Goal: Information Seeking & Learning: Learn about a topic

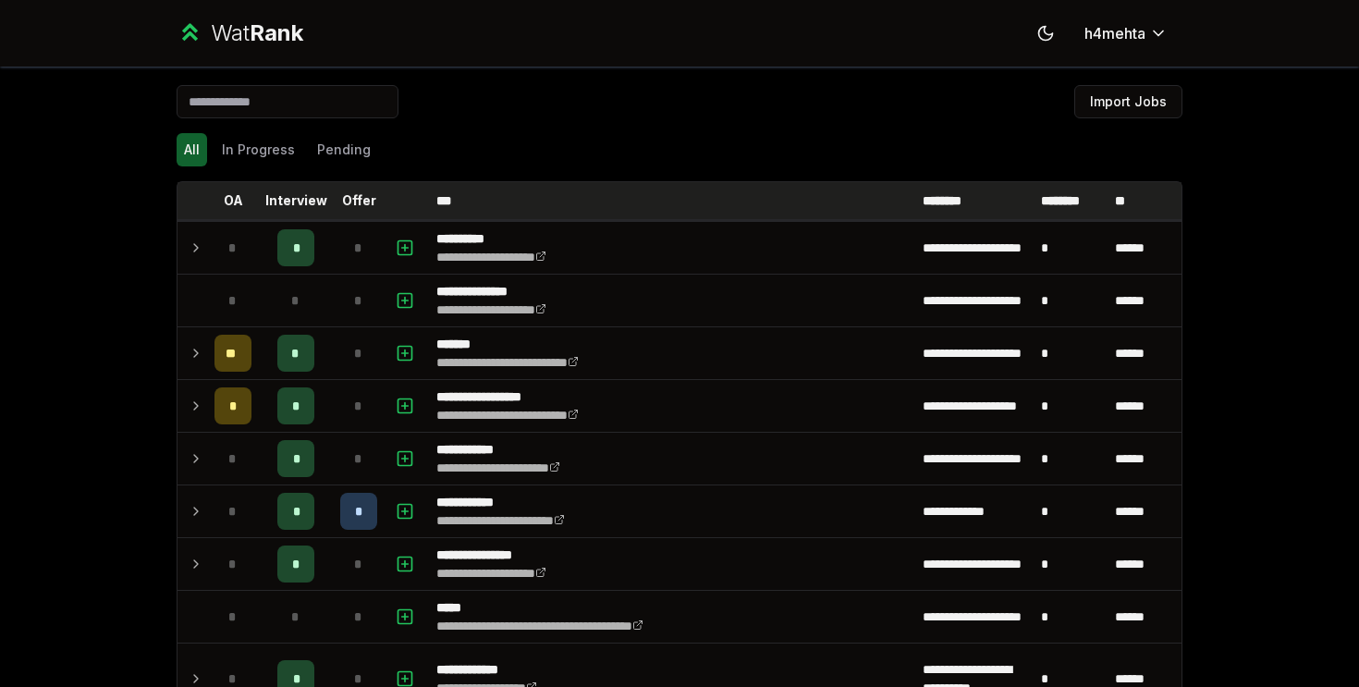
click at [361, 201] on p "Offer" at bounding box center [359, 200] width 34 height 18
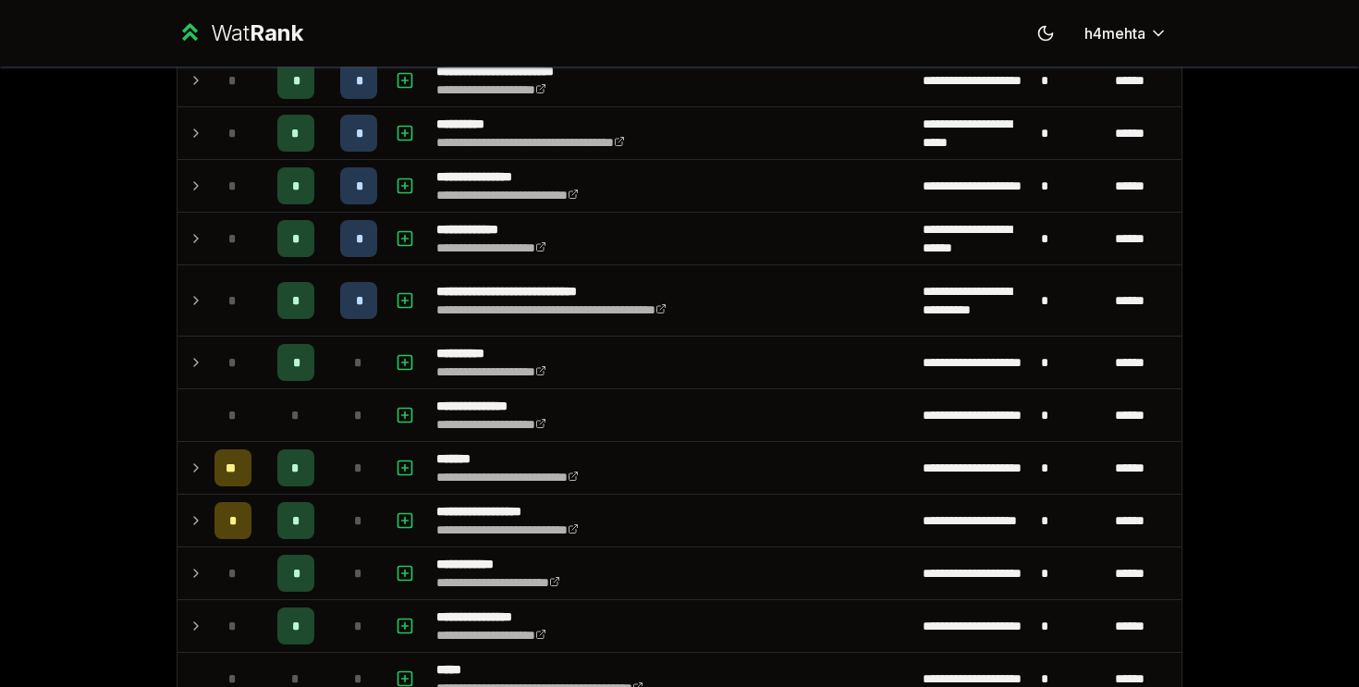
scroll to position [2662, 0]
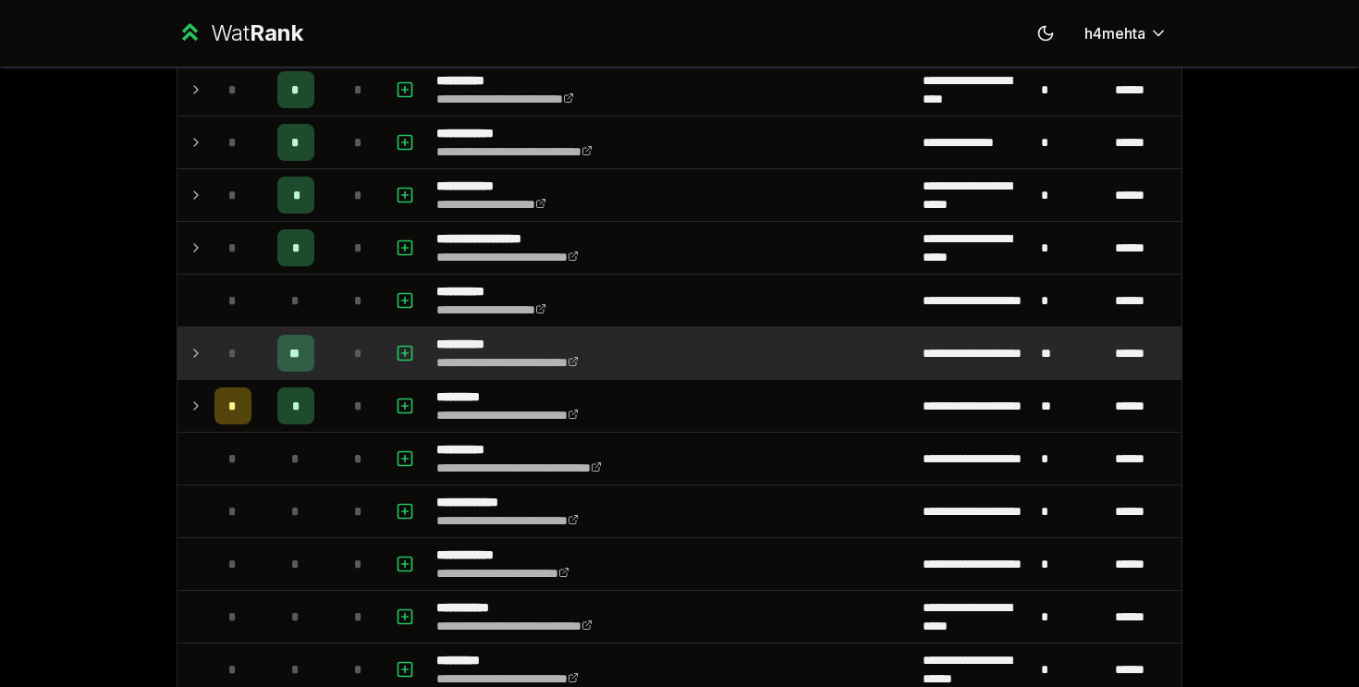
click at [194, 349] on icon at bounding box center [196, 352] width 4 height 7
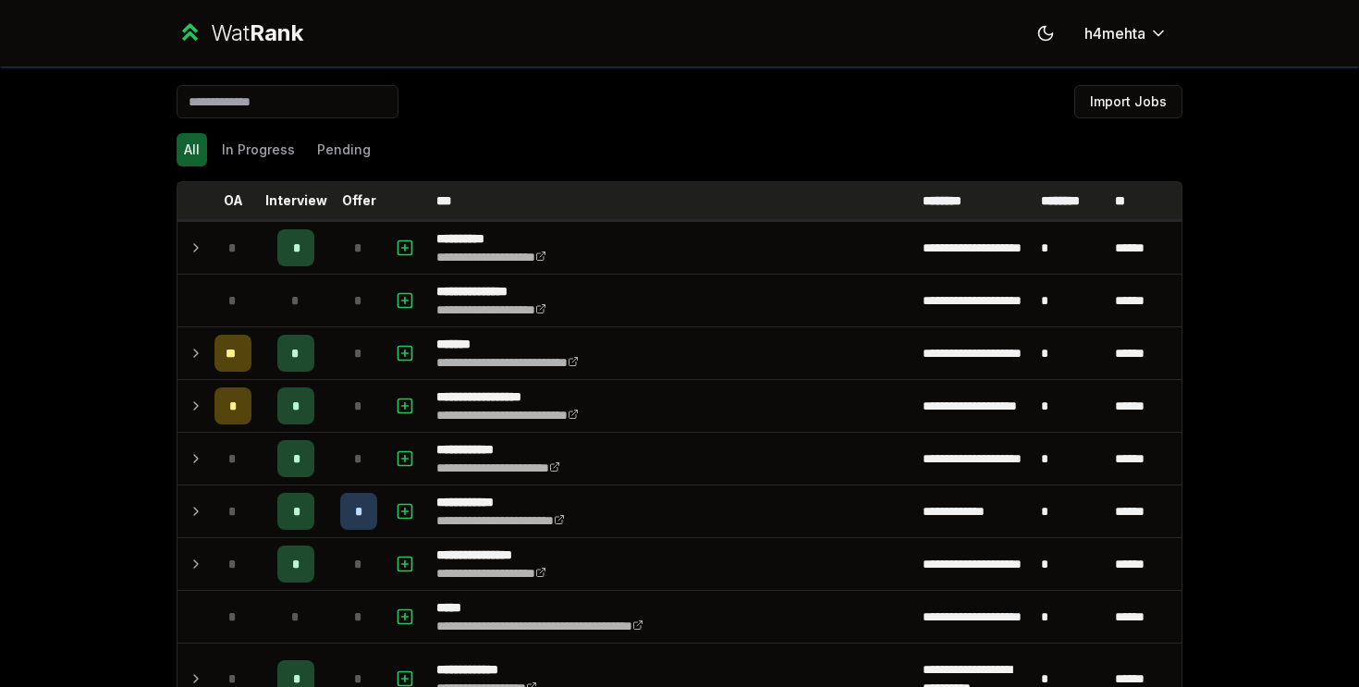
click at [352, 200] on p "Offer" at bounding box center [359, 200] width 34 height 18
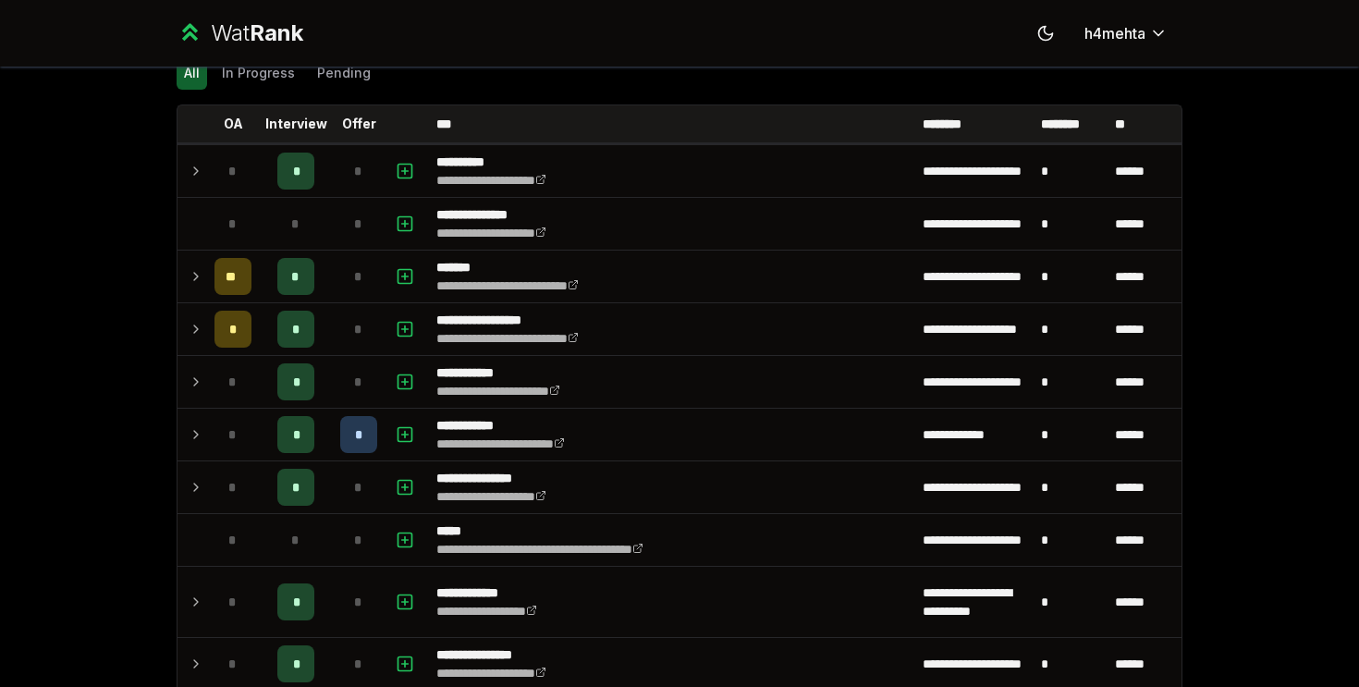
scroll to position [54, 0]
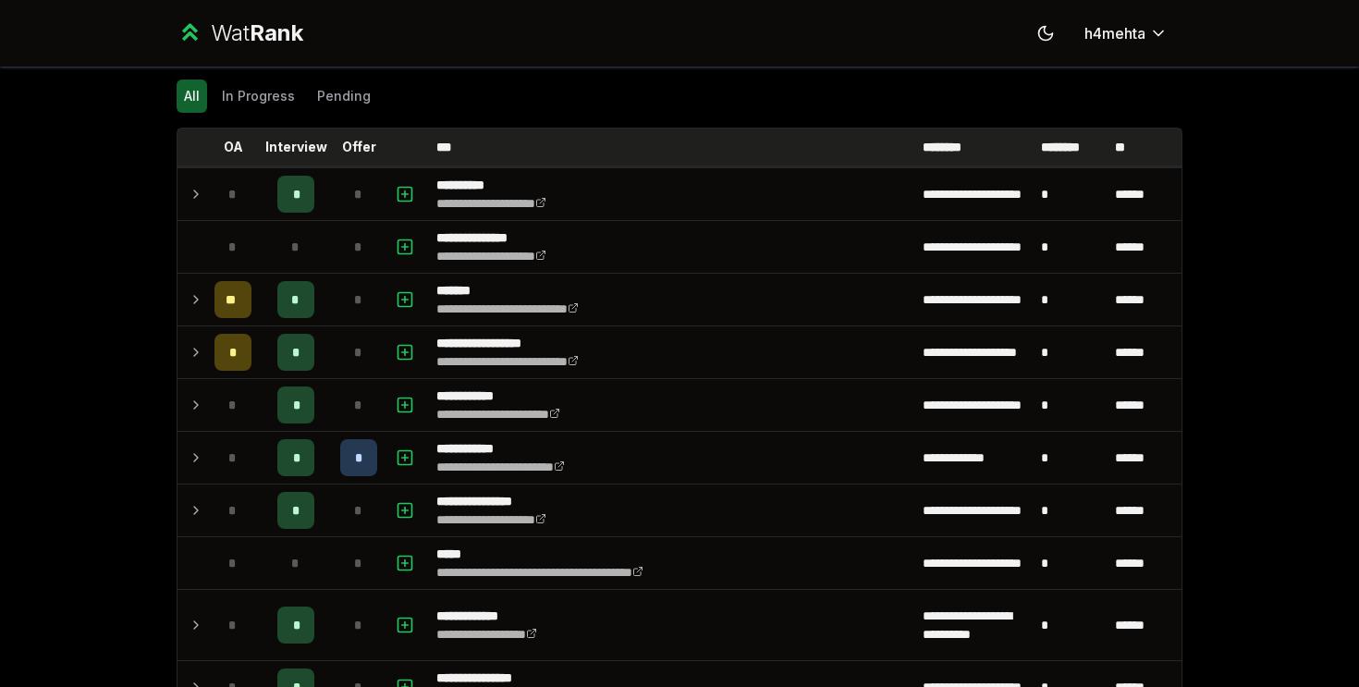
click at [376, 159] on th "Offer" at bounding box center [359, 146] width 52 height 37
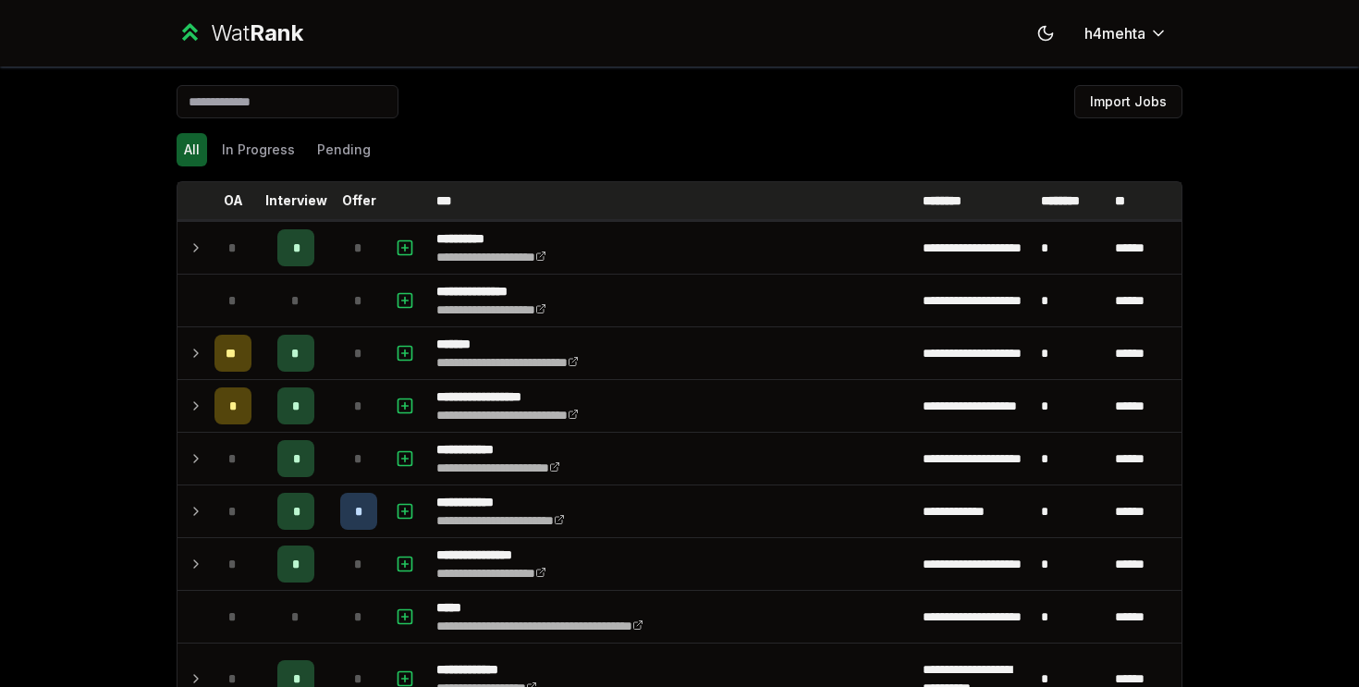
click at [367, 186] on th "Offer" at bounding box center [359, 200] width 52 height 37
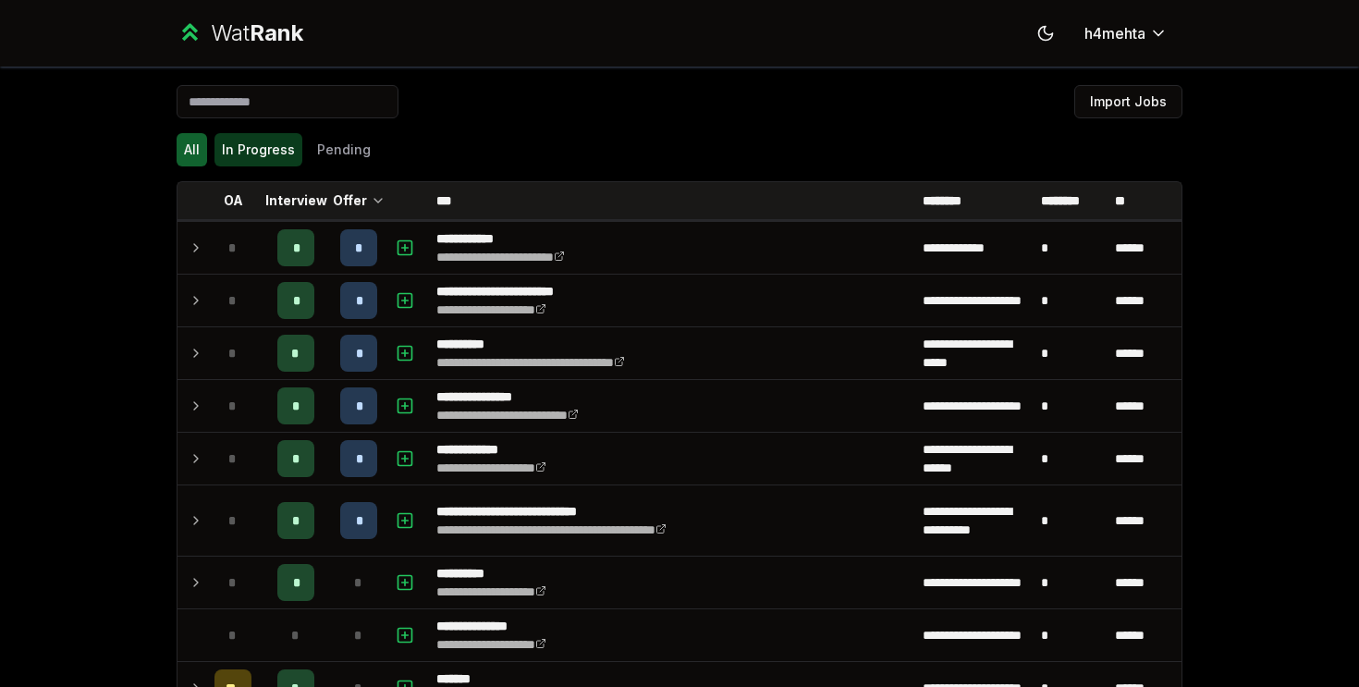
click at [275, 152] on button "In Progress" at bounding box center [258, 149] width 88 height 33
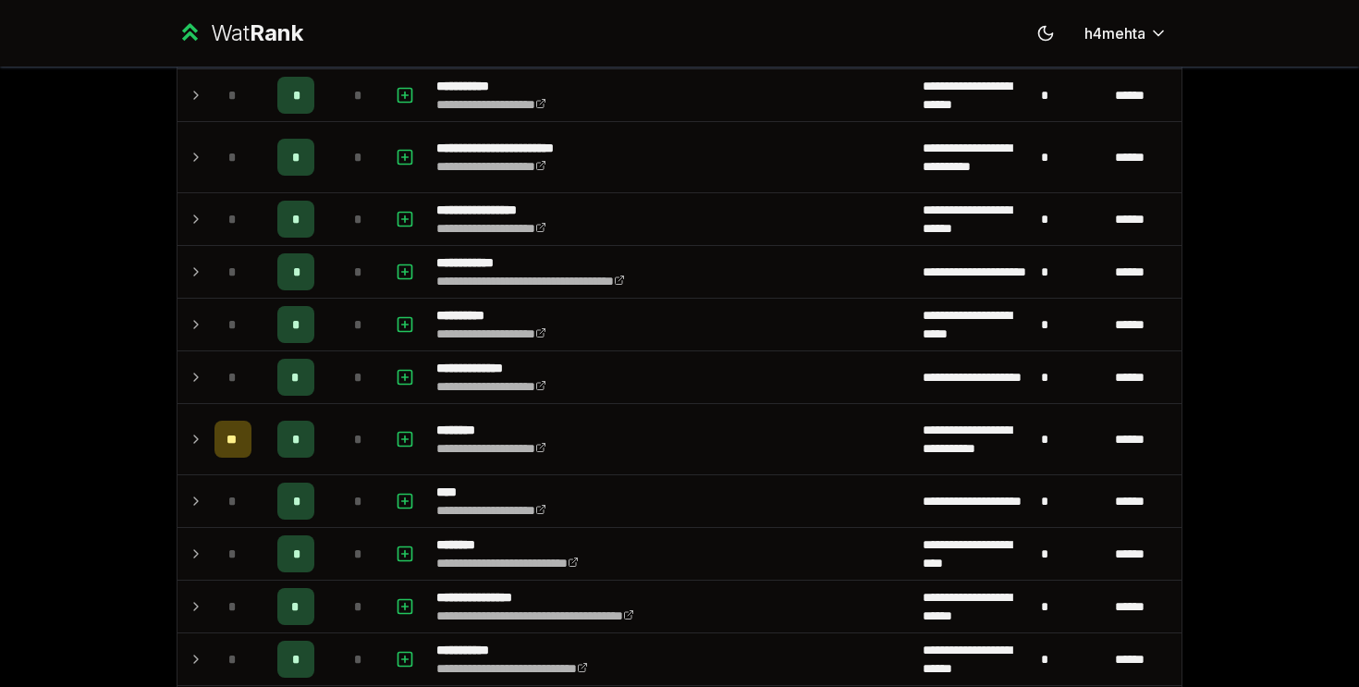
scroll to position [1282, 0]
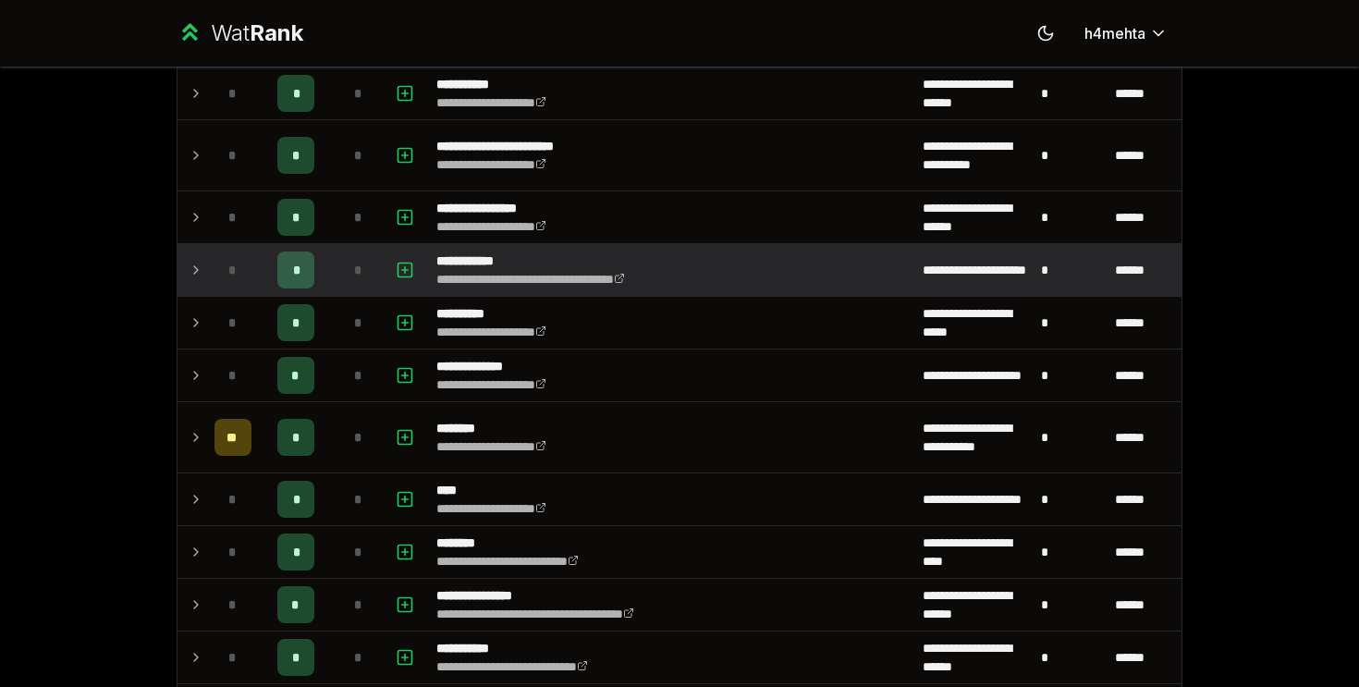
click at [206, 257] on td at bounding box center [192, 270] width 30 height 52
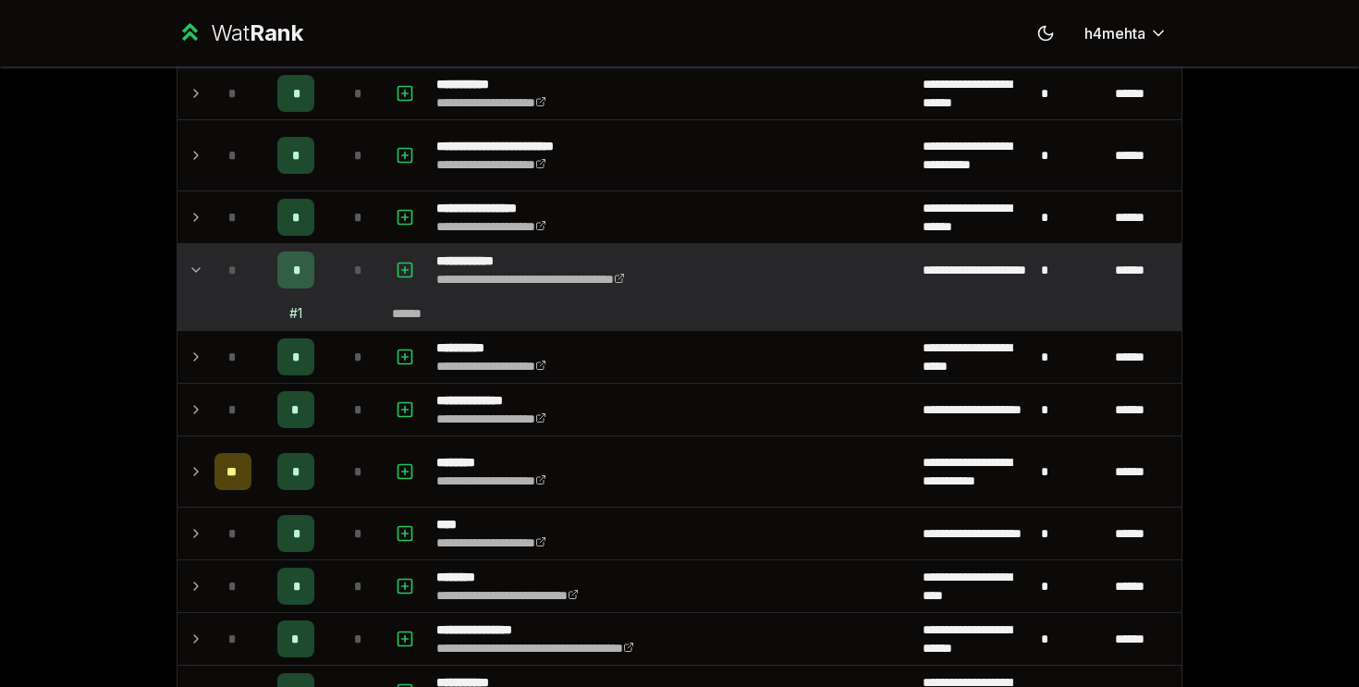
click at [202, 259] on icon at bounding box center [196, 270] width 15 height 22
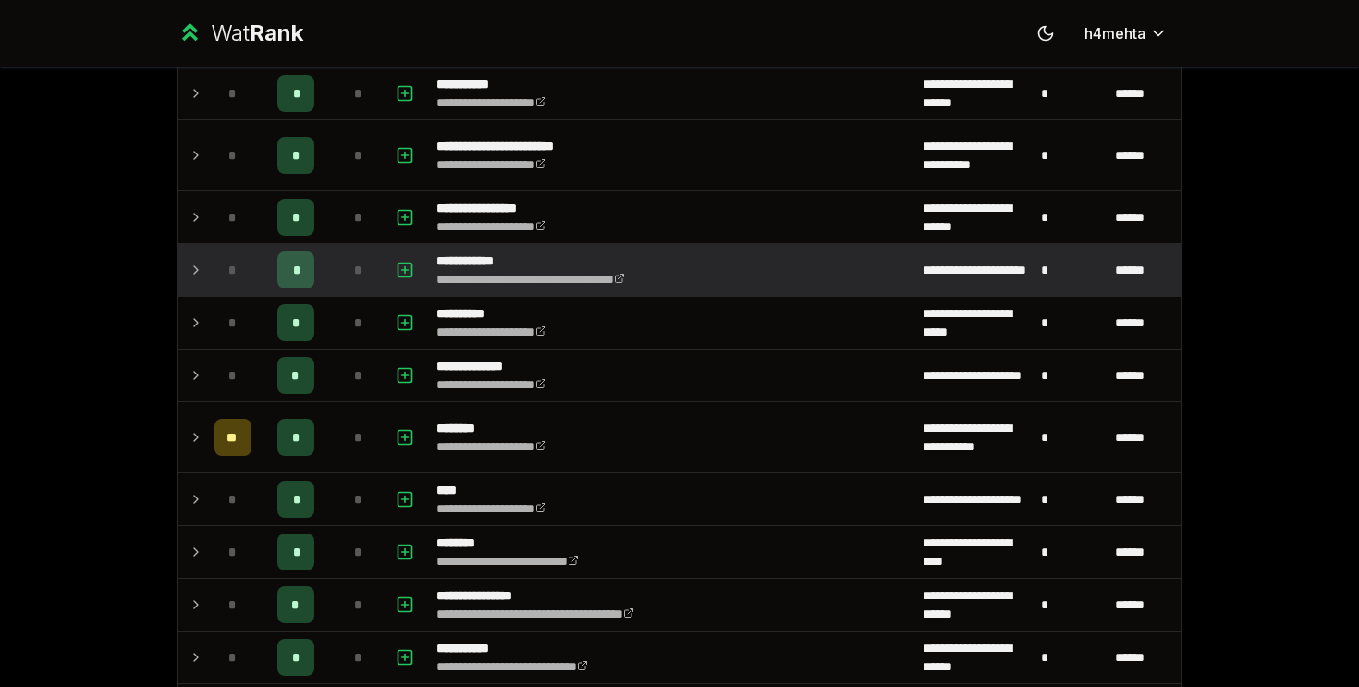
click at [202, 259] on icon at bounding box center [196, 270] width 15 height 22
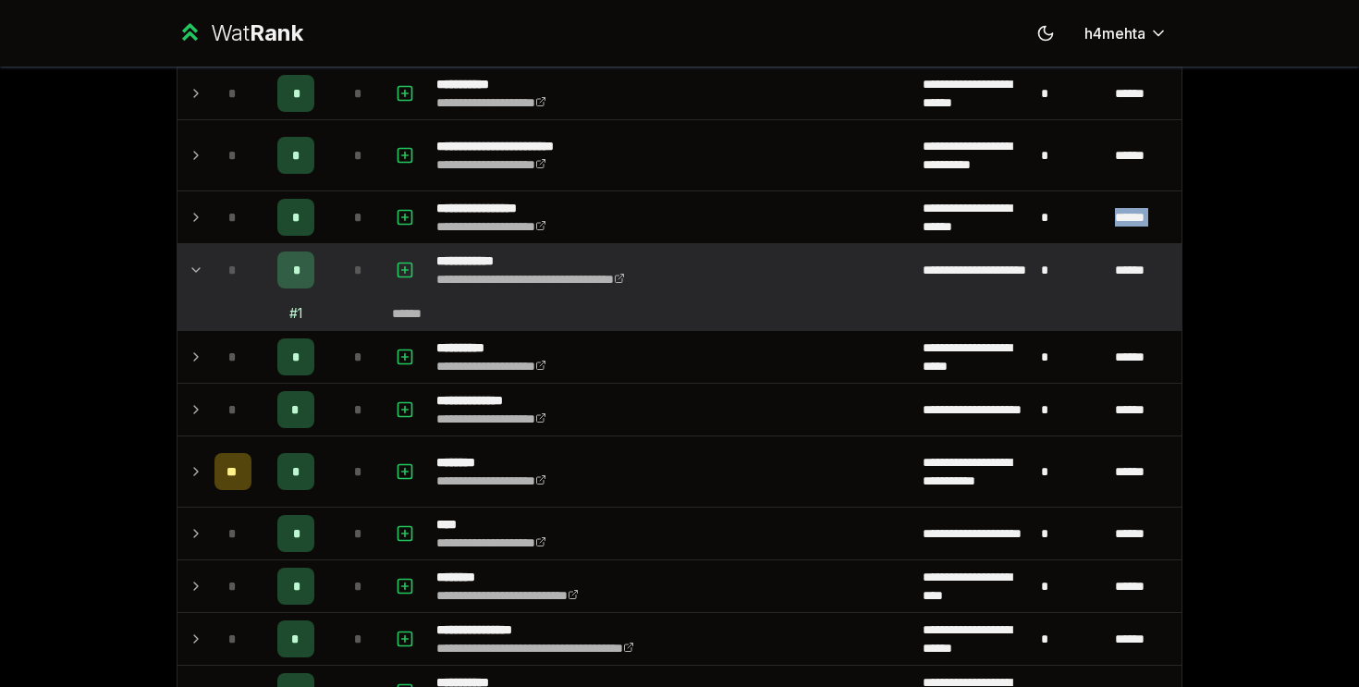
click at [202, 259] on icon at bounding box center [196, 270] width 15 height 22
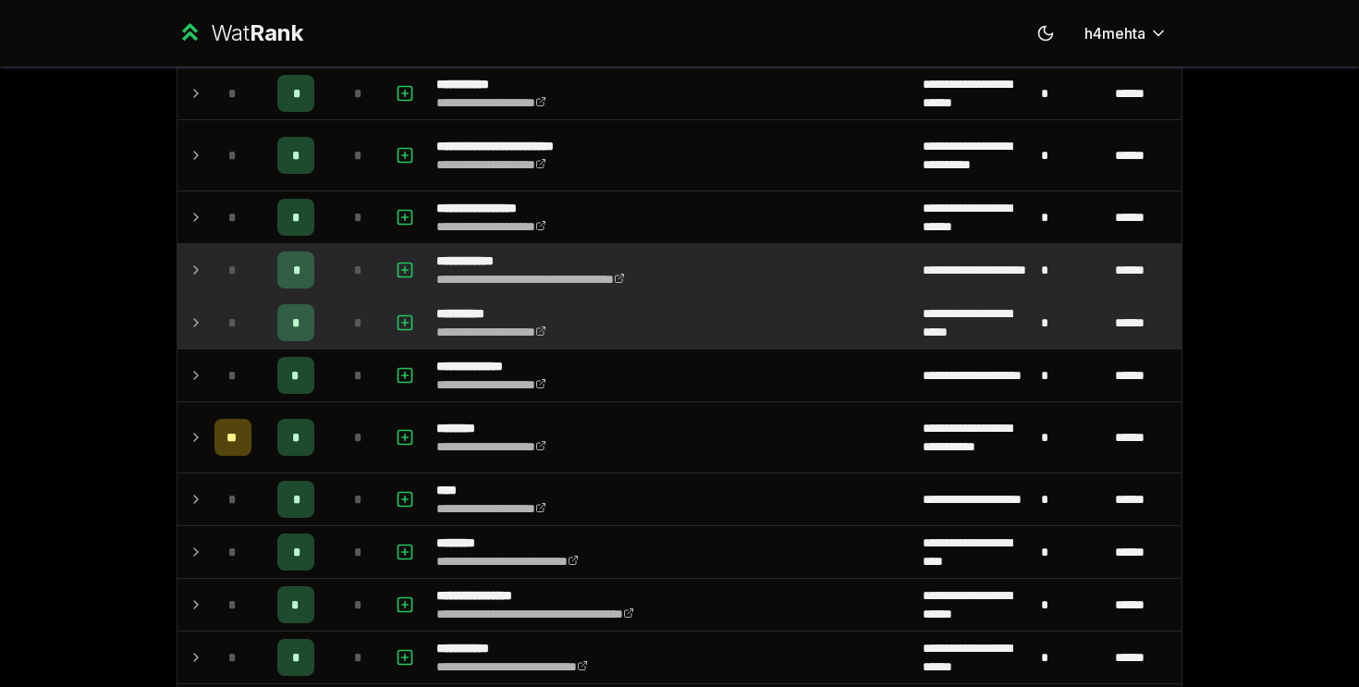
click at [205, 297] on td at bounding box center [192, 323] width 30 height 52
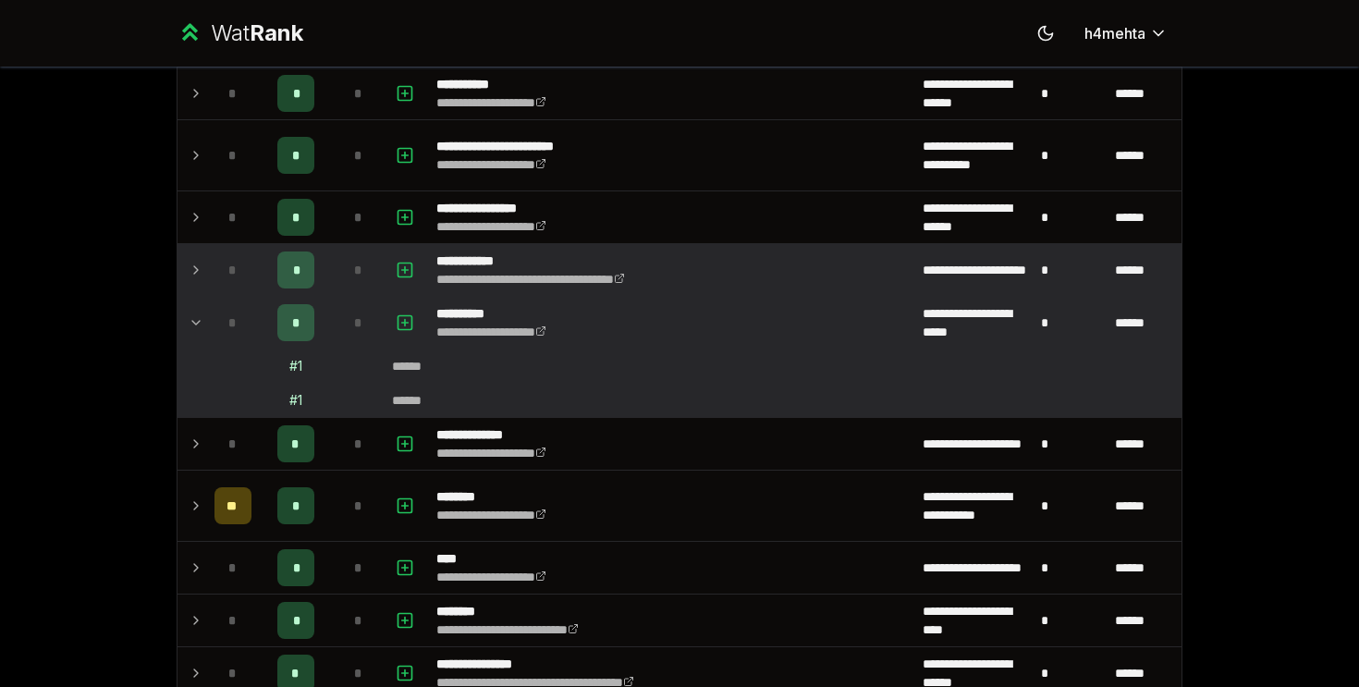
click at [205, 297] on td at bounding box center [192, 323] width 30 height 52
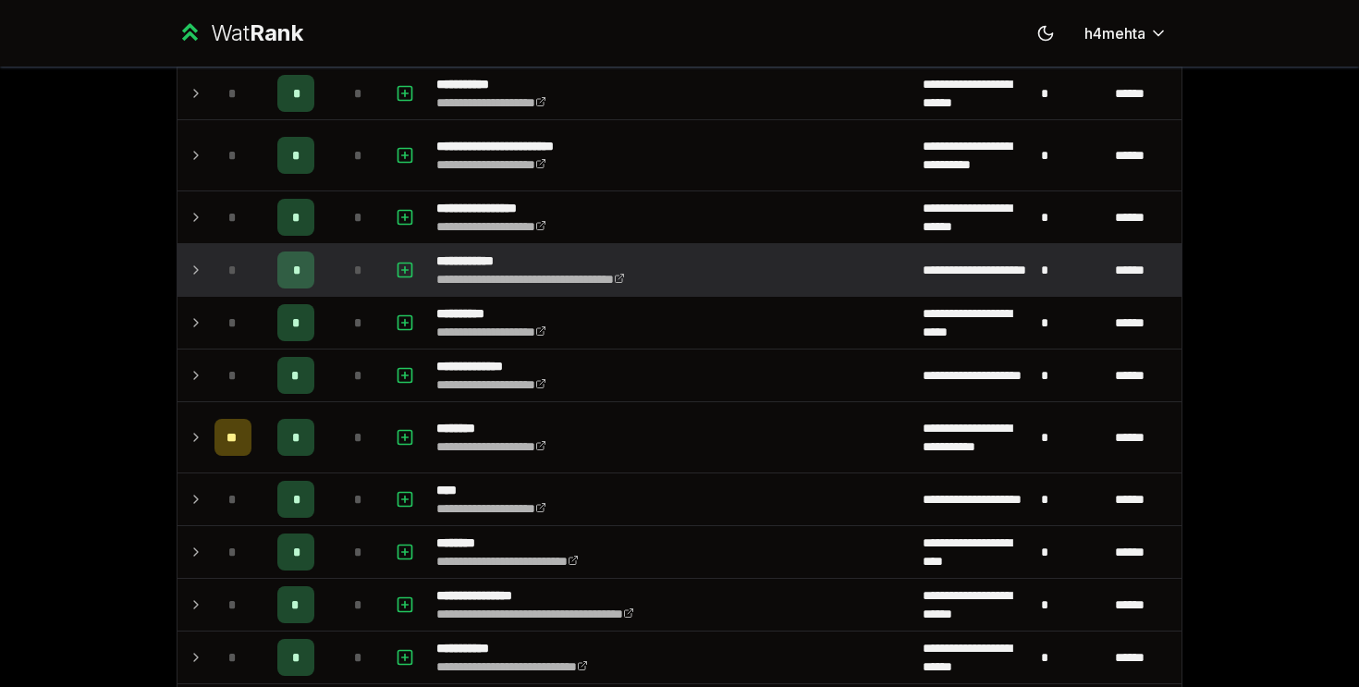
click at [205, 271] on td at bounding box center [192, 270] width 30 height 52
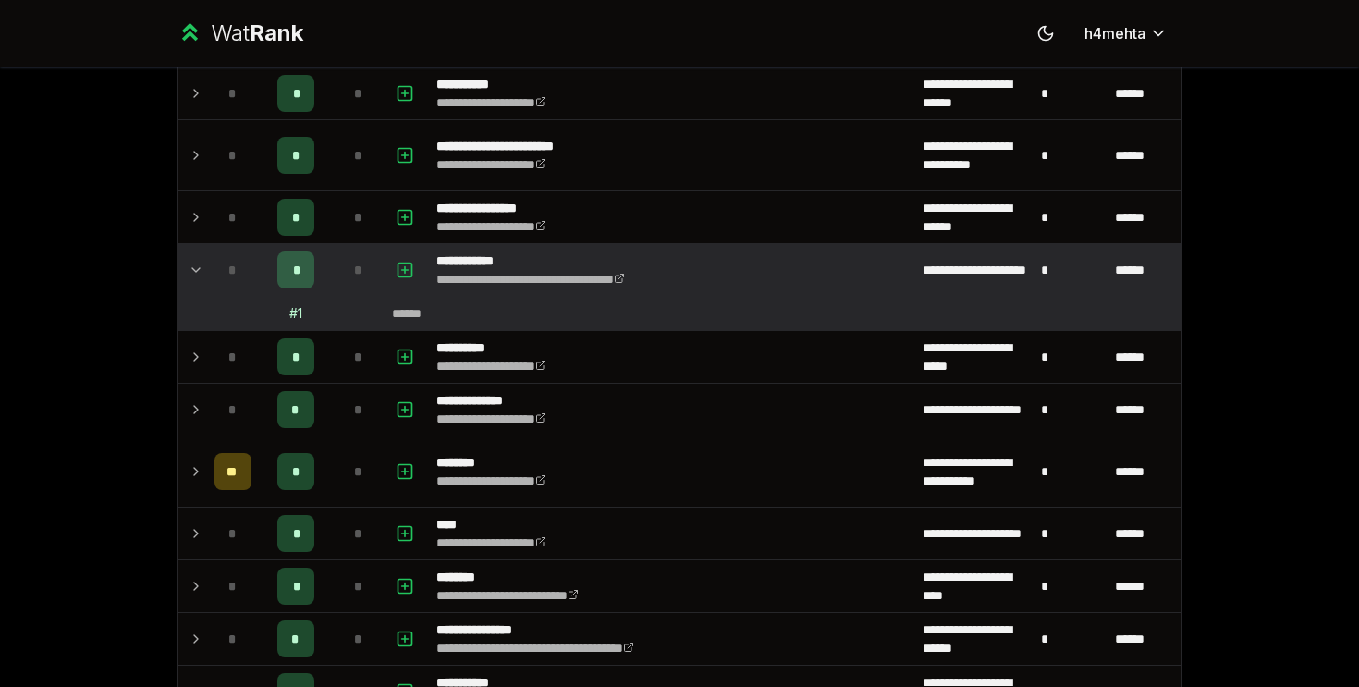
click at [205, 271] on td at bounding box center [192, 270] width 30 height 52
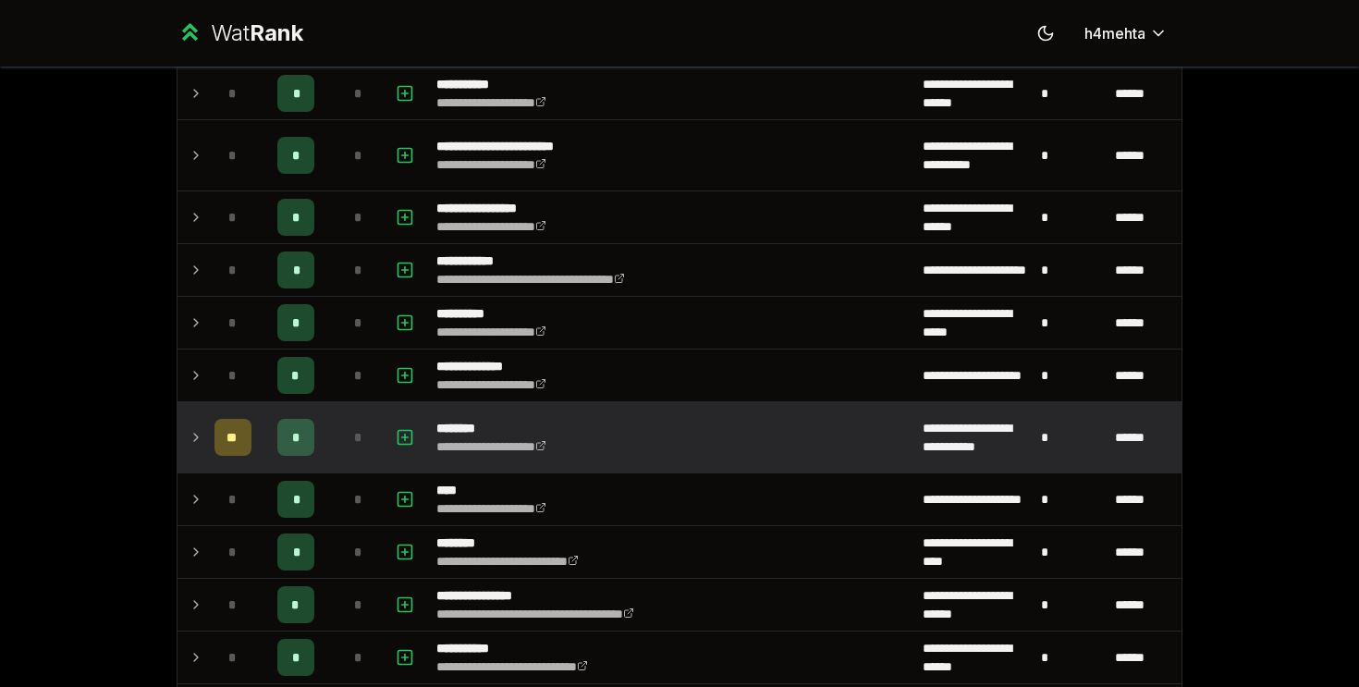
click at [201, 460] on td at bounding box center [192, 437] width 30 height 70
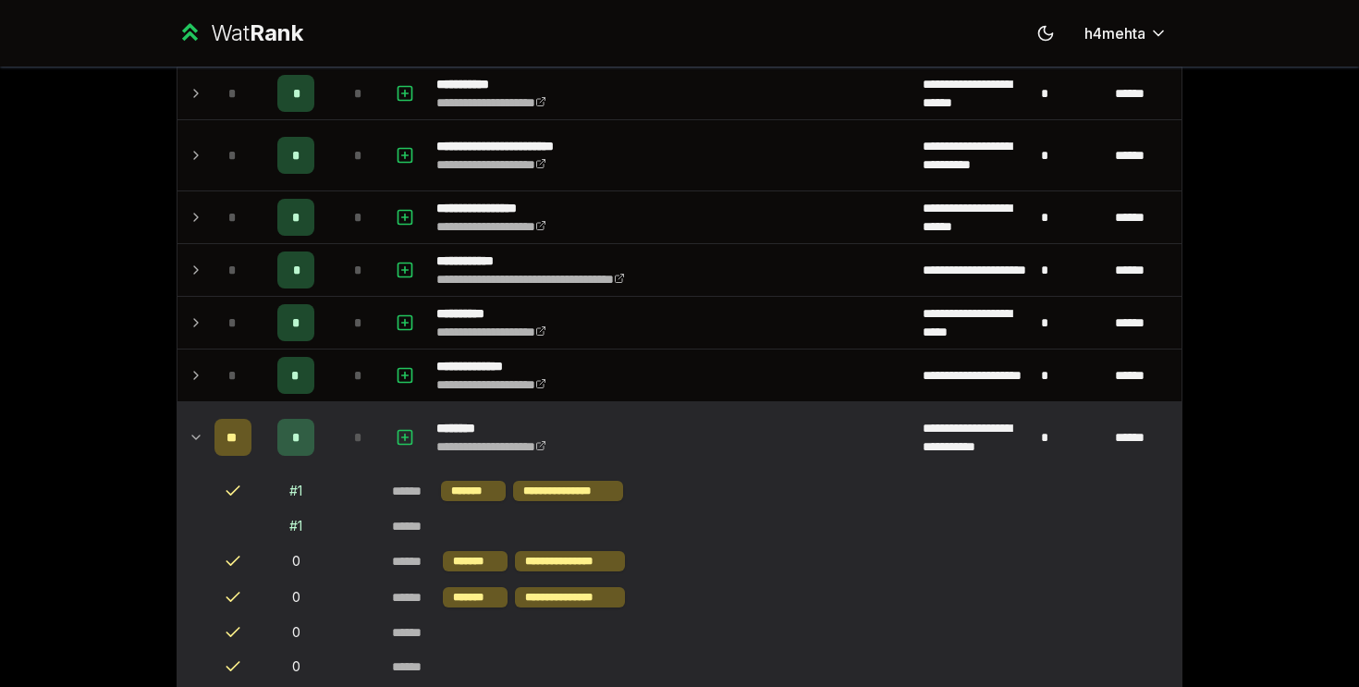
click at [200, 439] on icon at bounding box center [196, 437] width 15 height 22
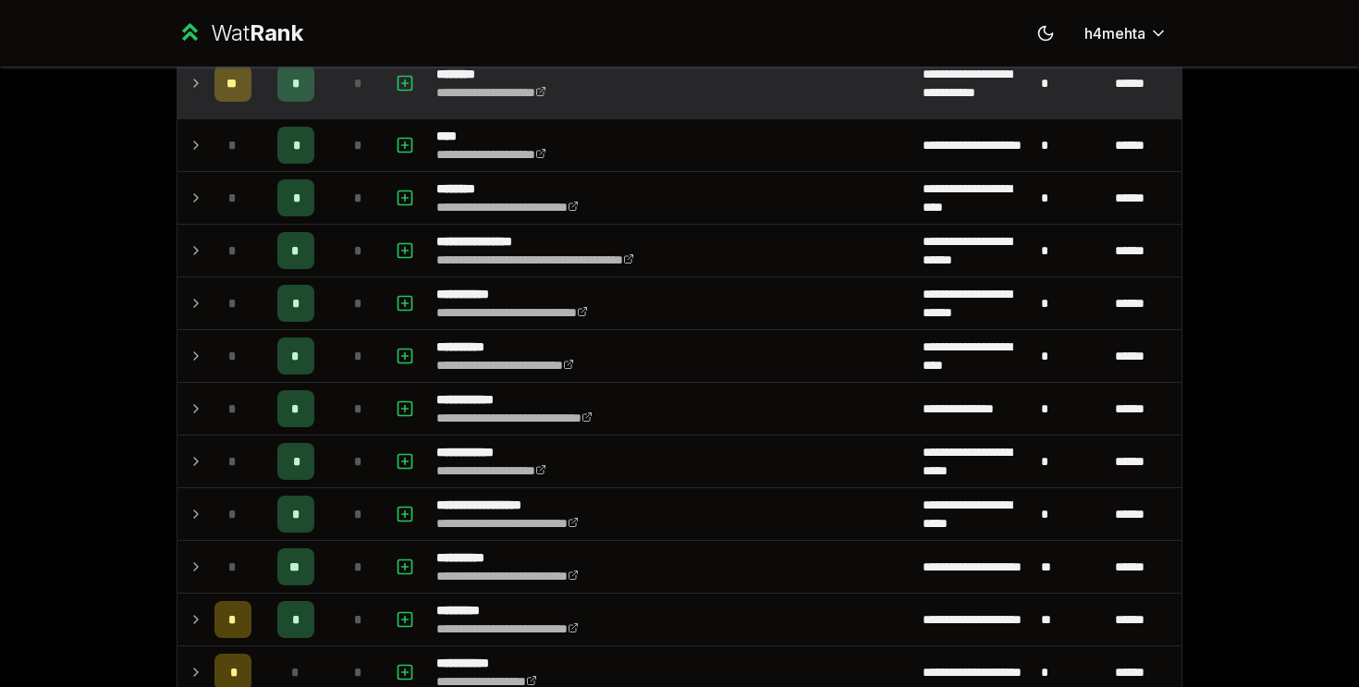
scroll to position [1744, 0]
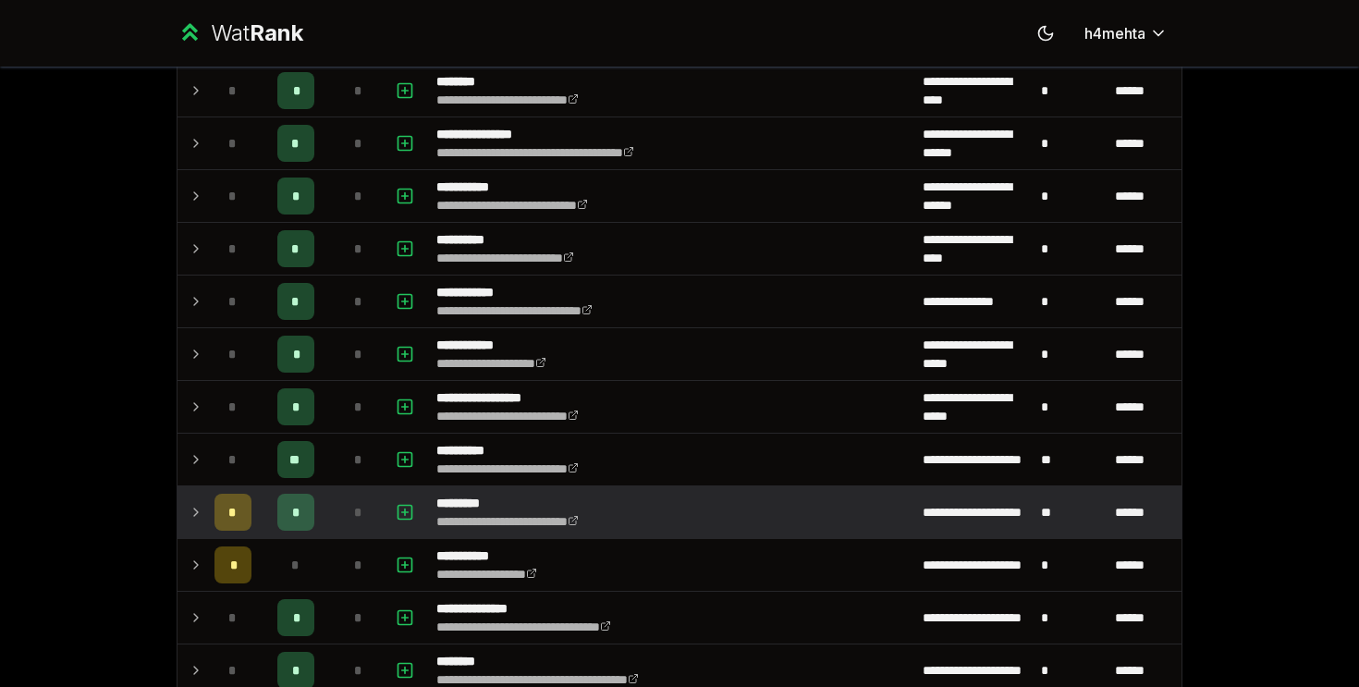
click at [187, 505] on td at bounding box center [192, 512] width 30 height 52
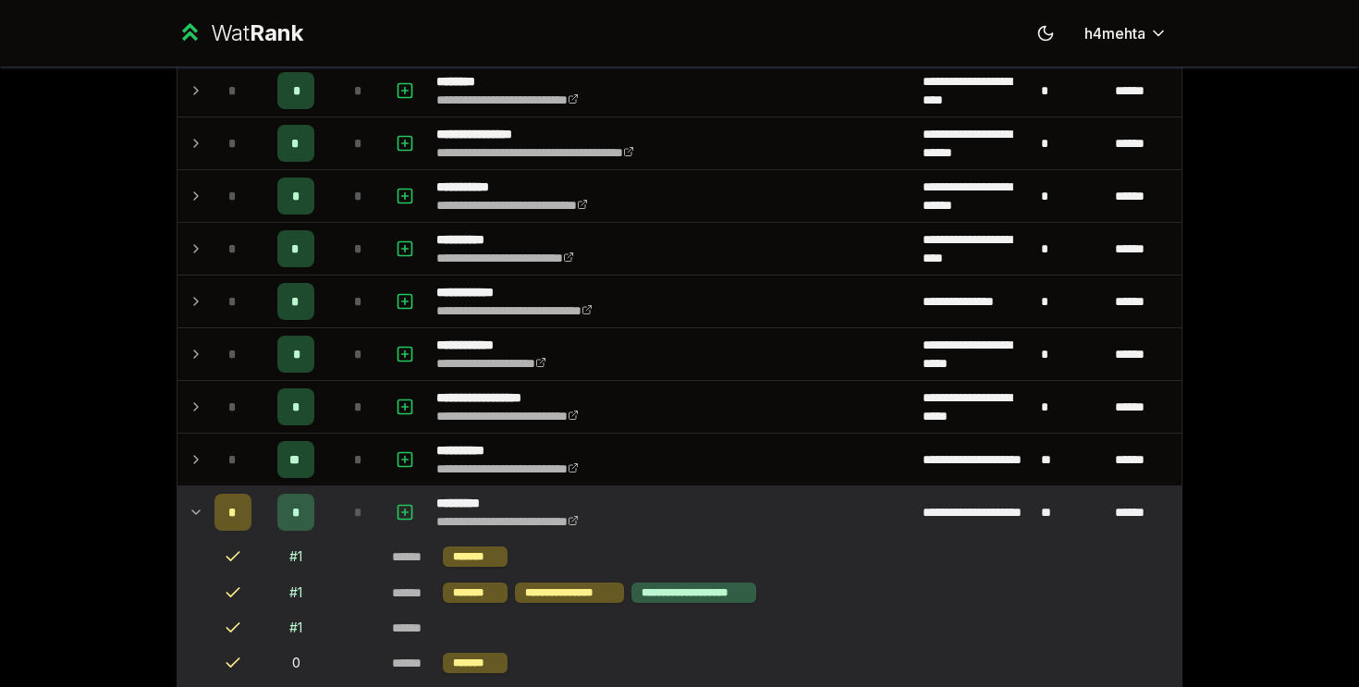
scroll to position [1781, 0]
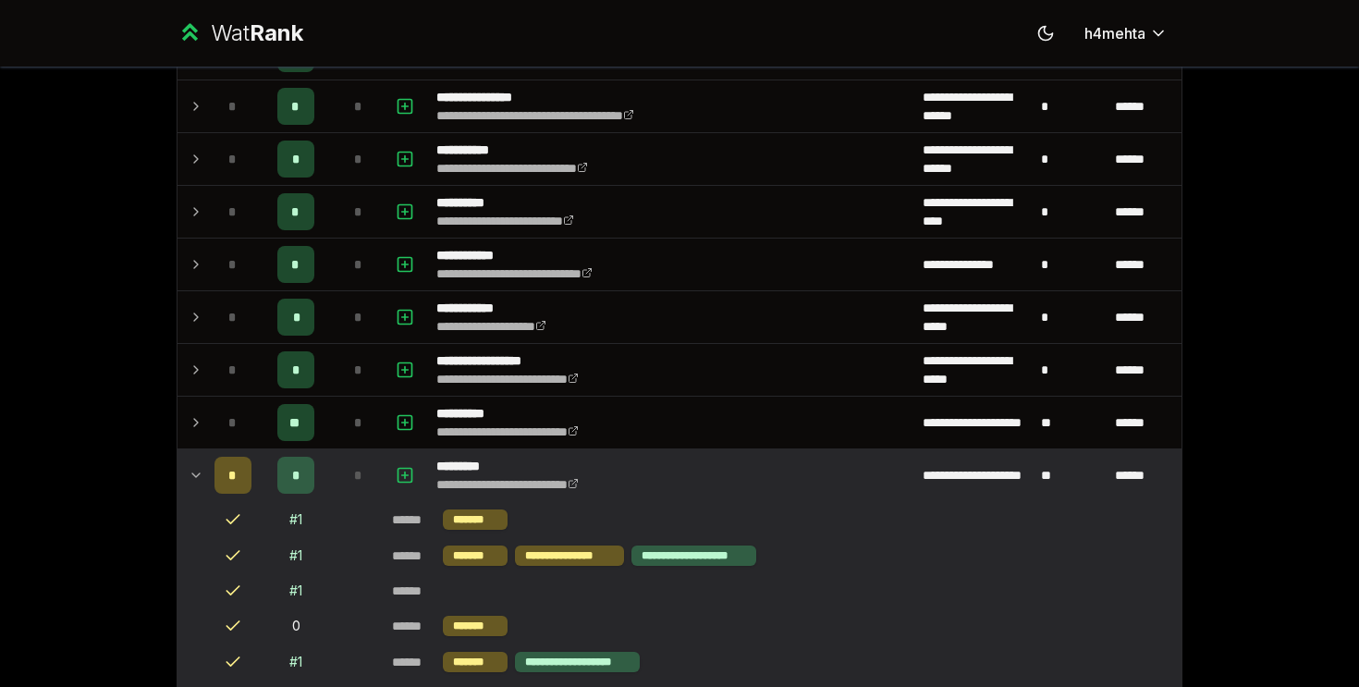
click at [191, 466] on icon at bounding box center [196, 475] width 15 height 22
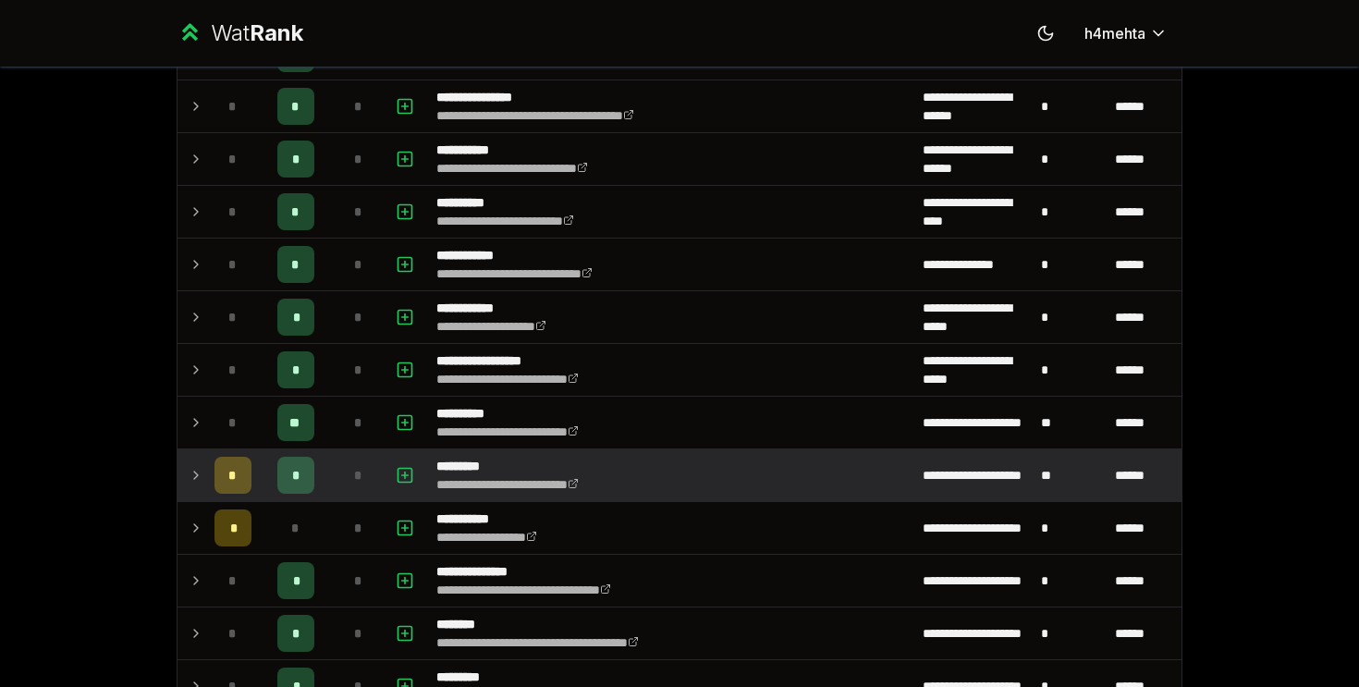
scroll to position [1921, 0]
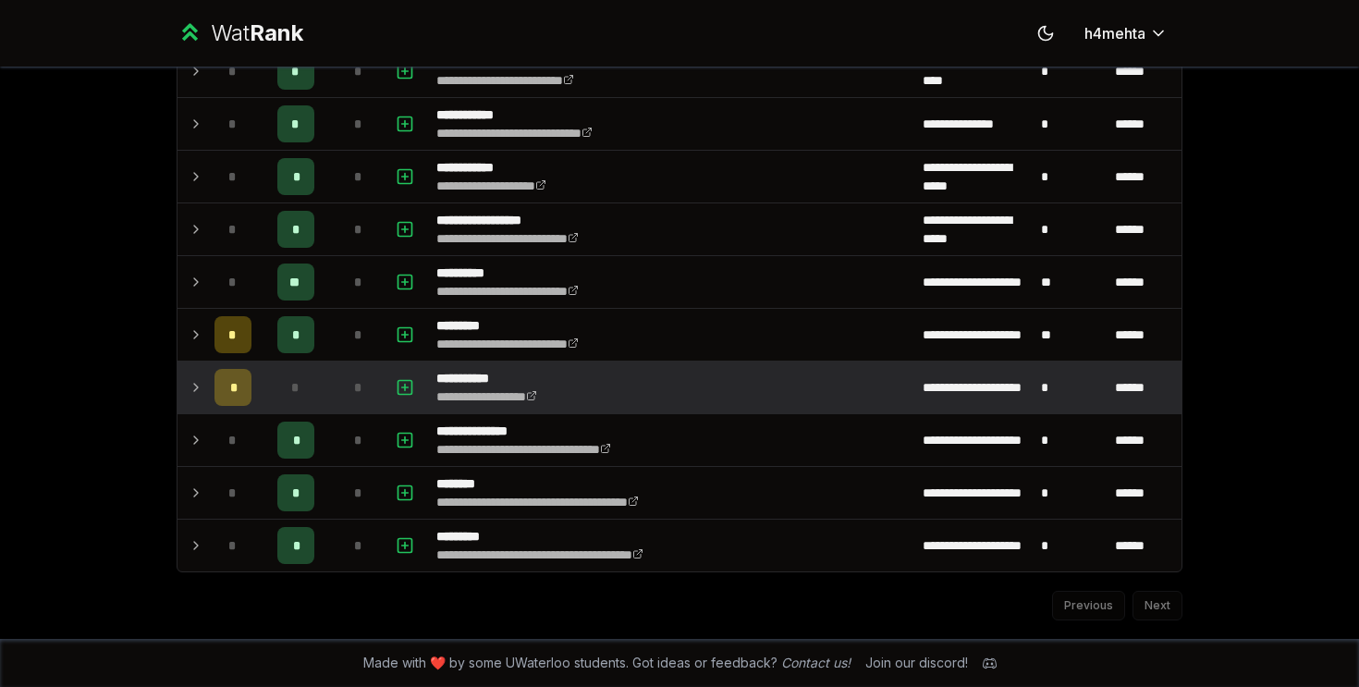
click at [202, 388] on icon at bounding box center [196, 387] width 15 height 22
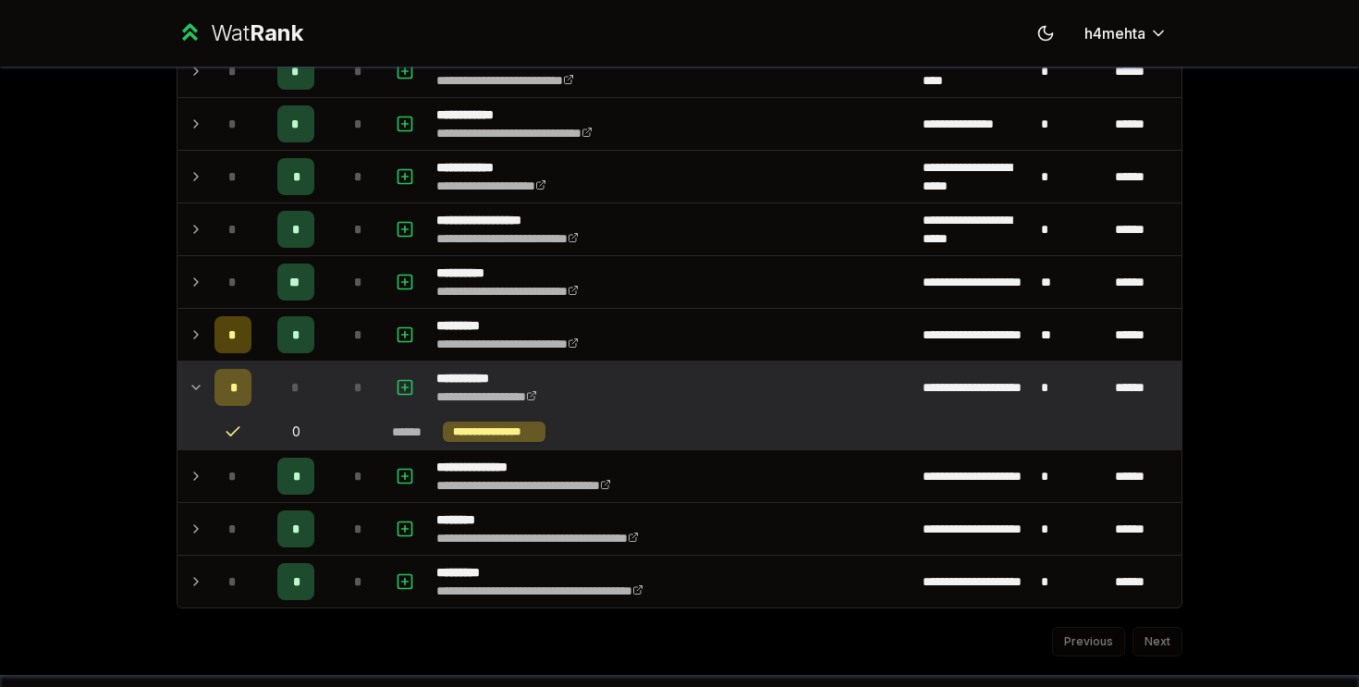
click at [202, 388] on icon at bounding box center [196, 387] width 15 height 22
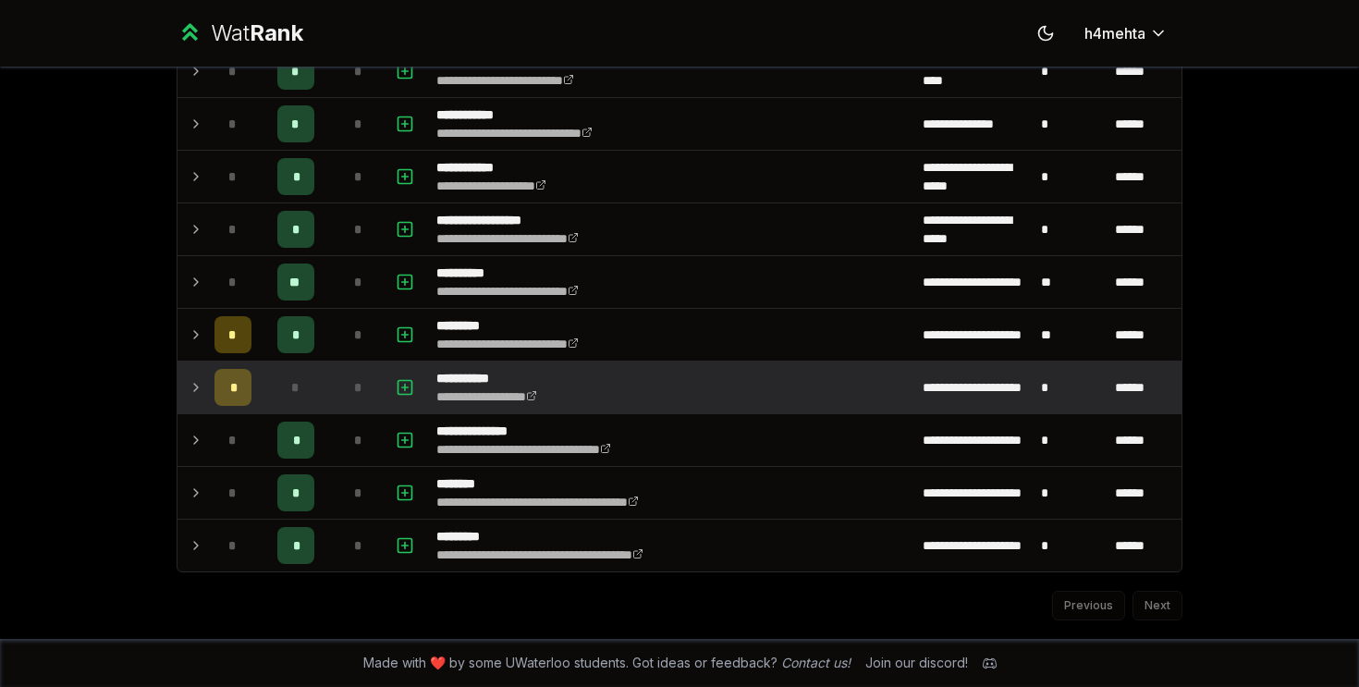
click at [202, 388] on icon at bounding box center [196, 387] width 15 height 22
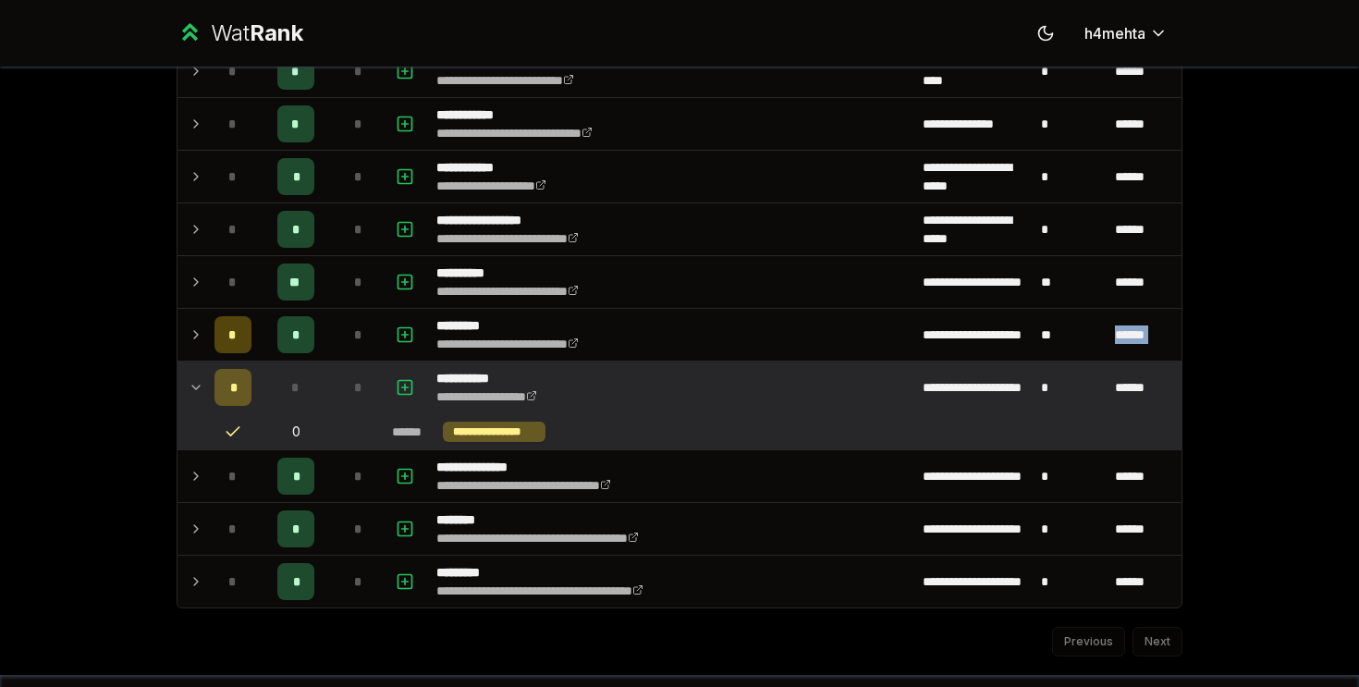
click at [202, 388] on icon at bounding box center [196, 387] width 15 height 22
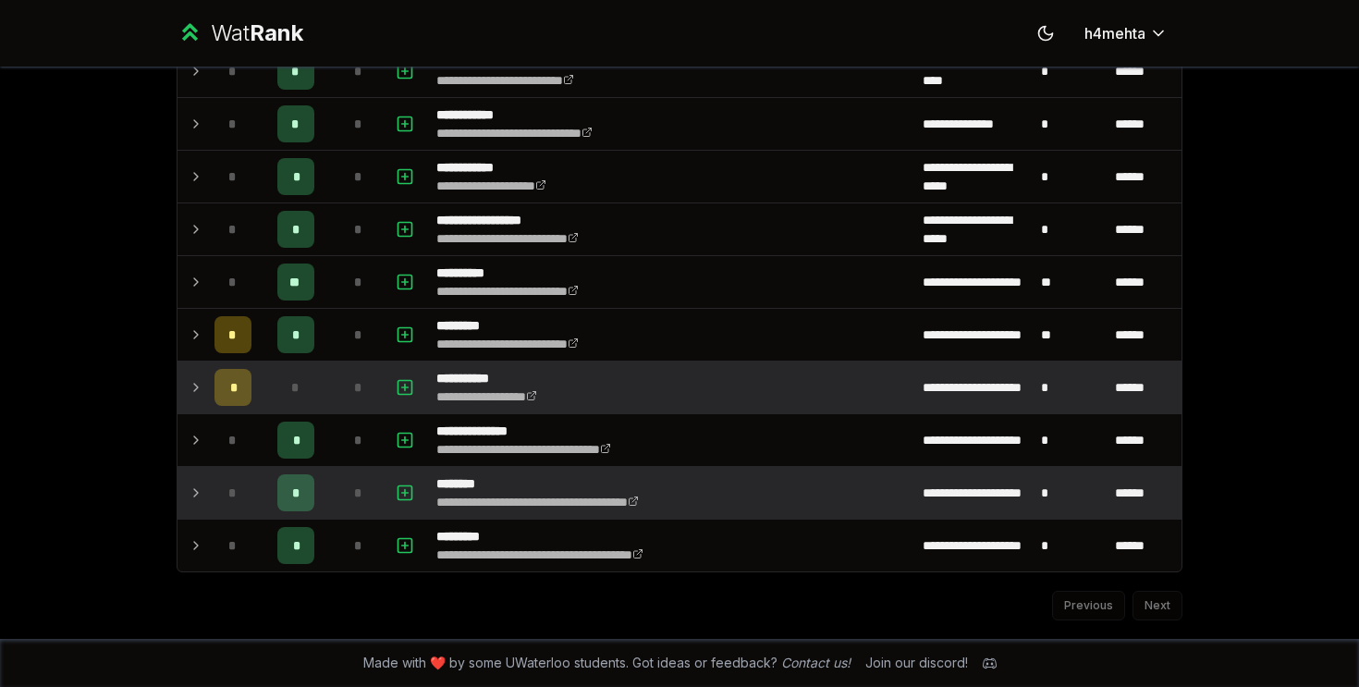
click at [211, 489] on td "*" at bounding box center [233, 493] width 52 height 52
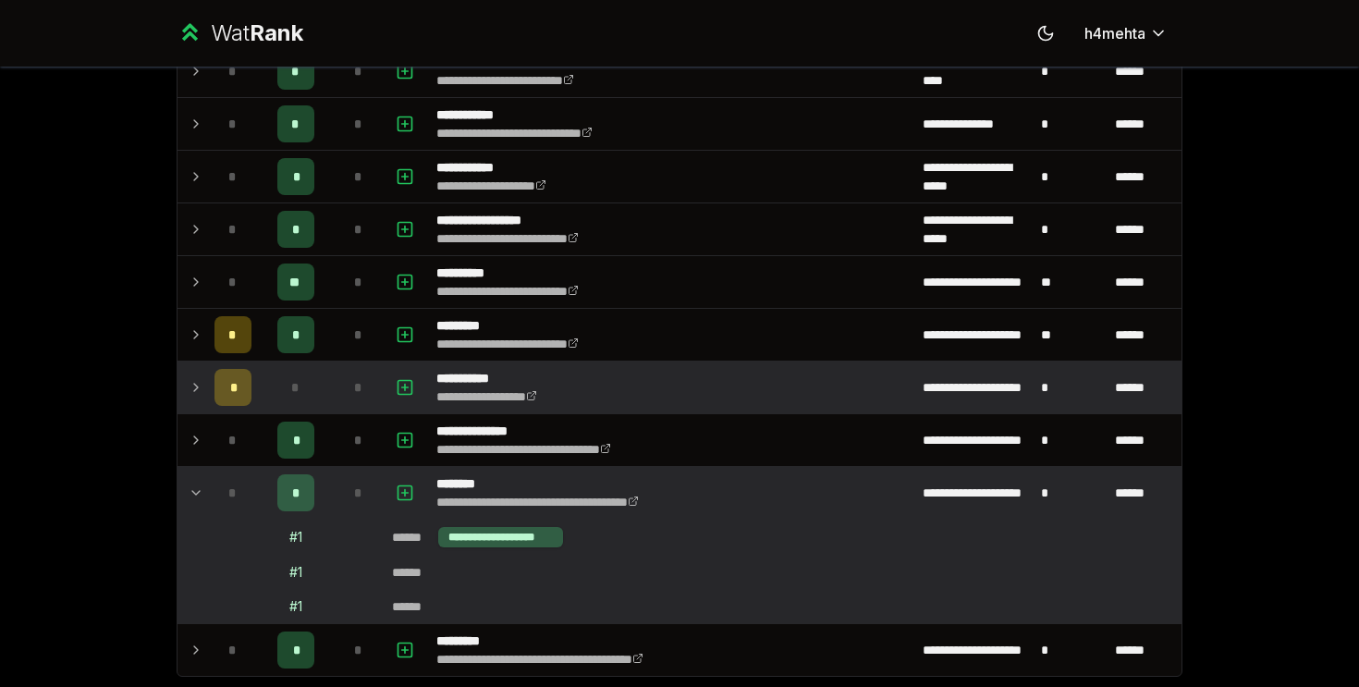
click at [211, 489] on td "*" at bounding box center [233, 493] width 52 height 52
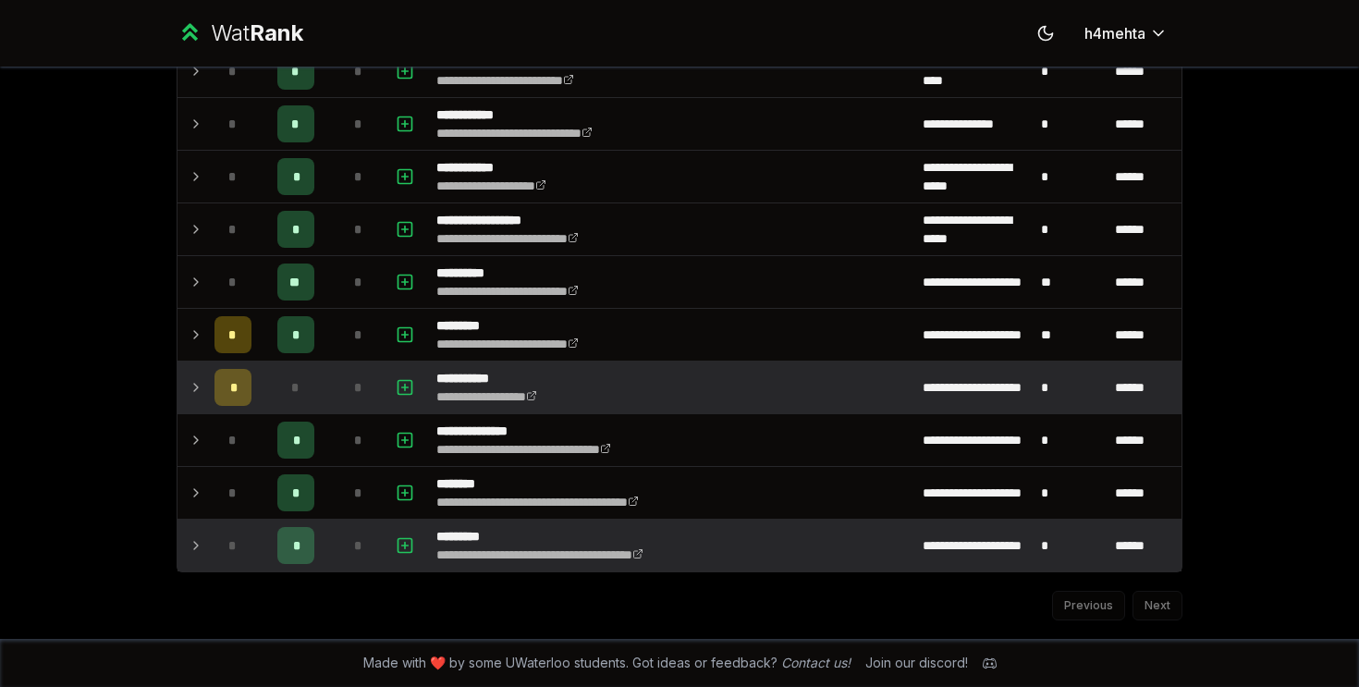
click at [212, 541] on td "*" at bounding box center [233, 546] width 52 height 52
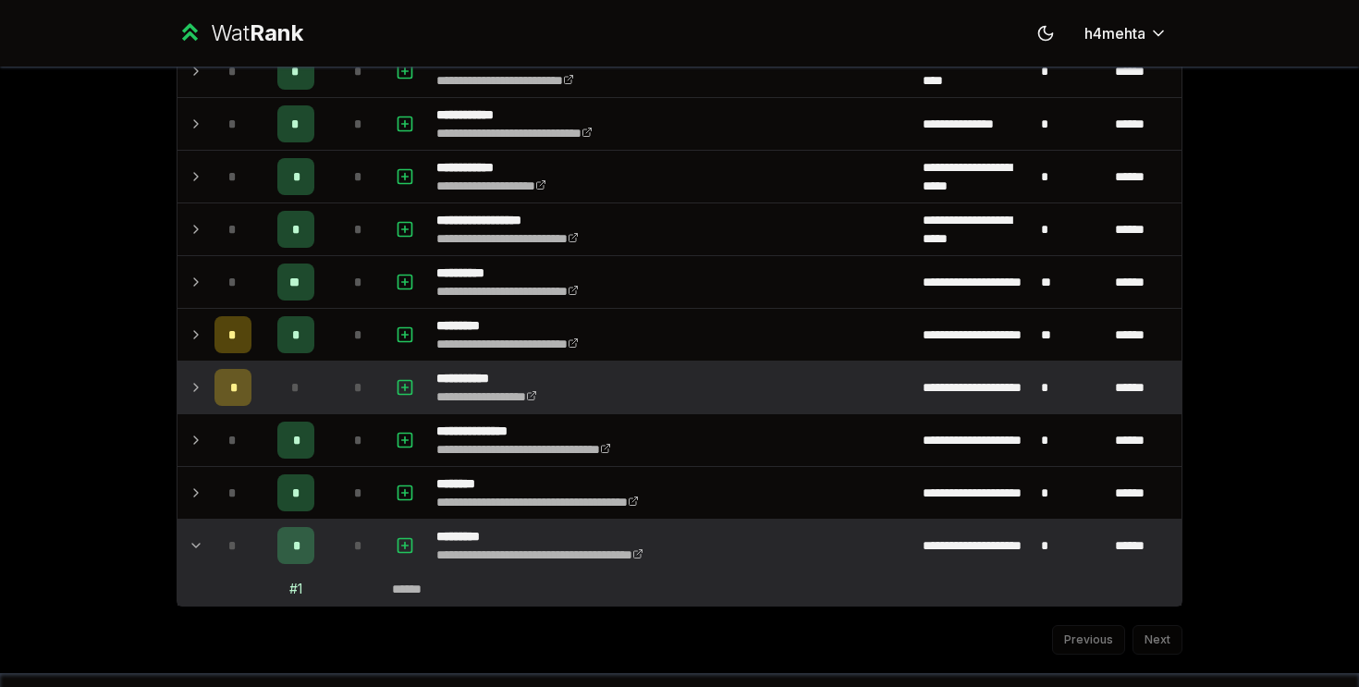
click at [212, 541] on td "*" at bounding box center [233, 546] width 52 height 52
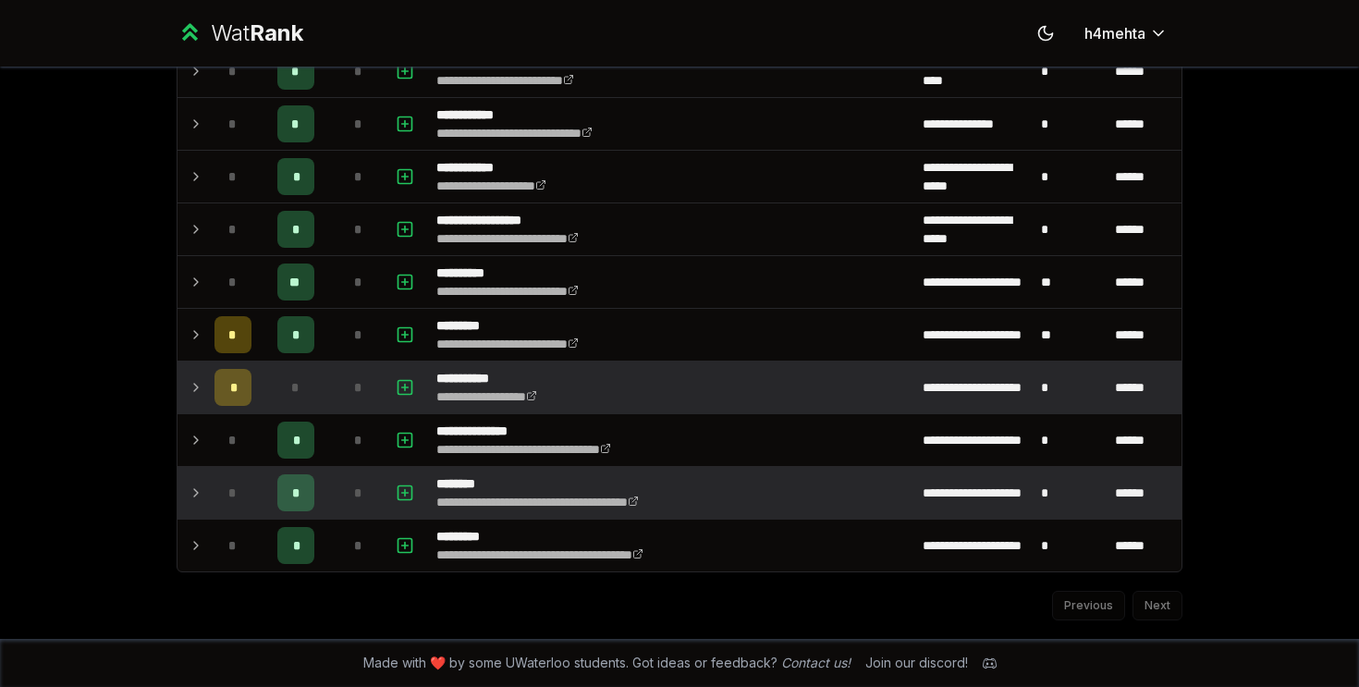
scroll to position [1884, 0]
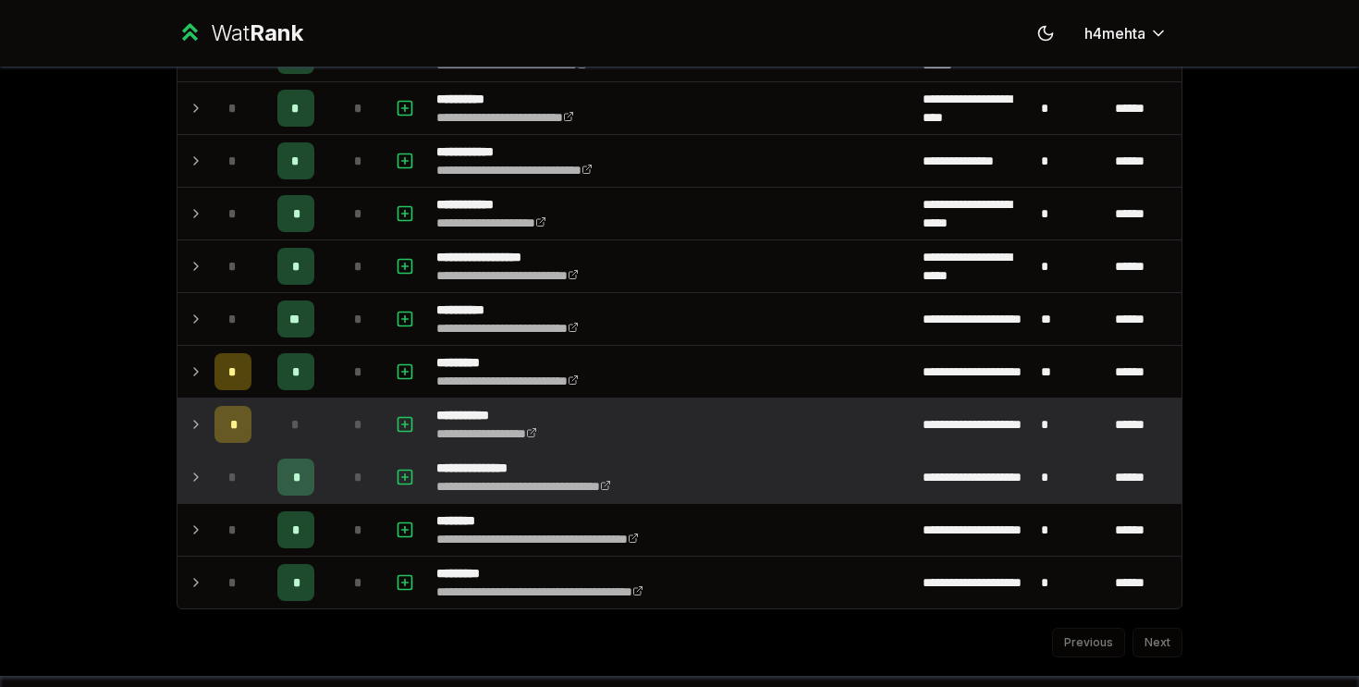
click at [208, 470] on td "*" at bounding box center [233, 477] width 52 height 52
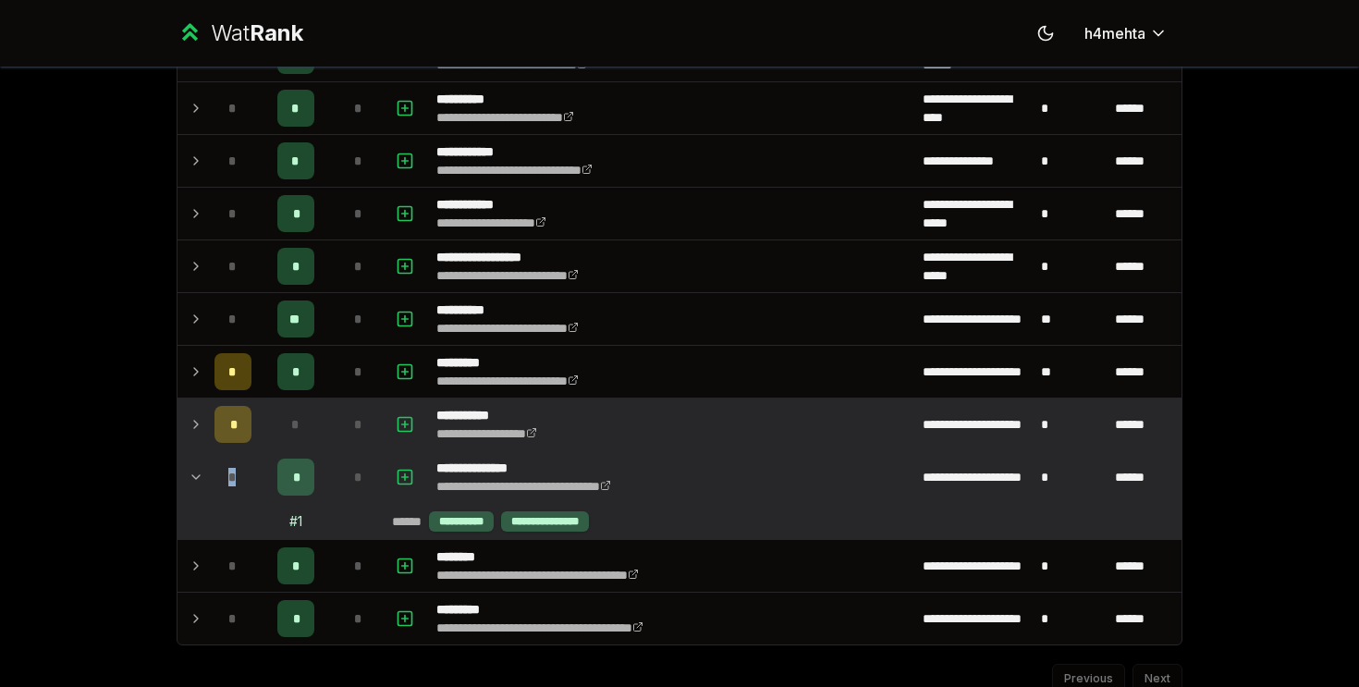
click at [208, 470] on td "*" at bounding box center [233, 477] width 52 height 52
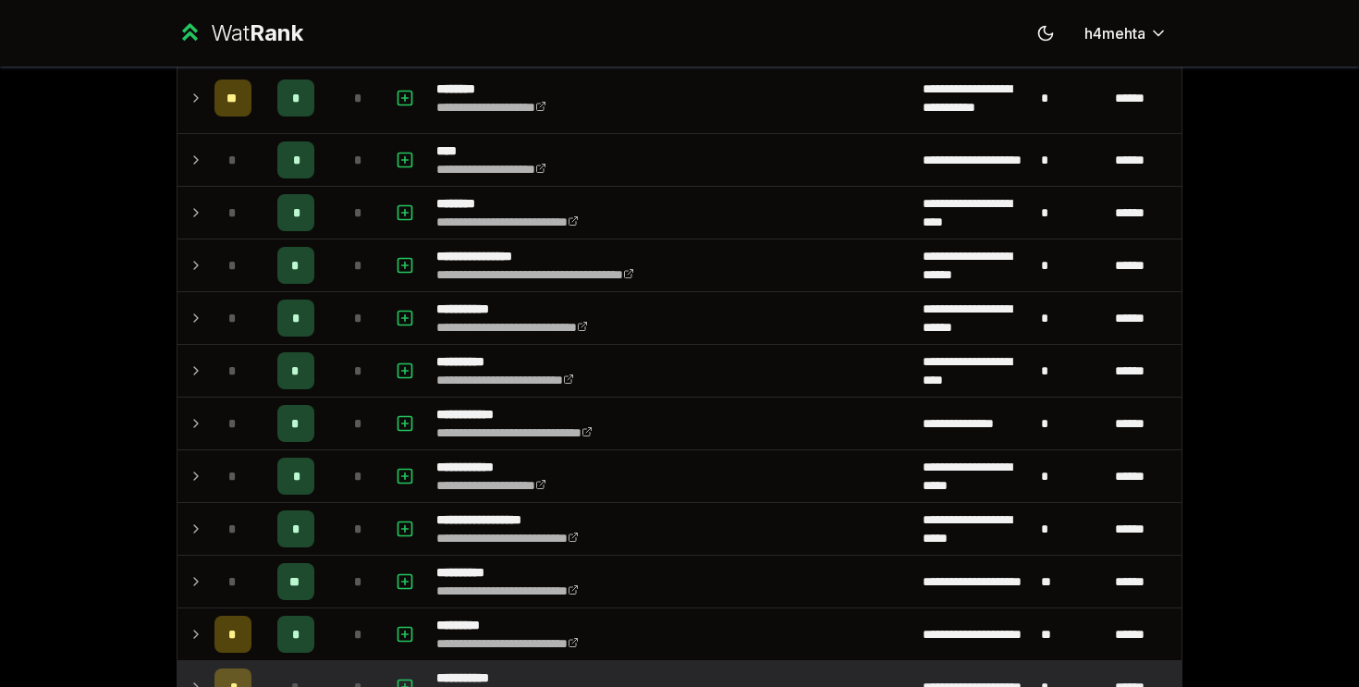
scroll to position [1650, 0]
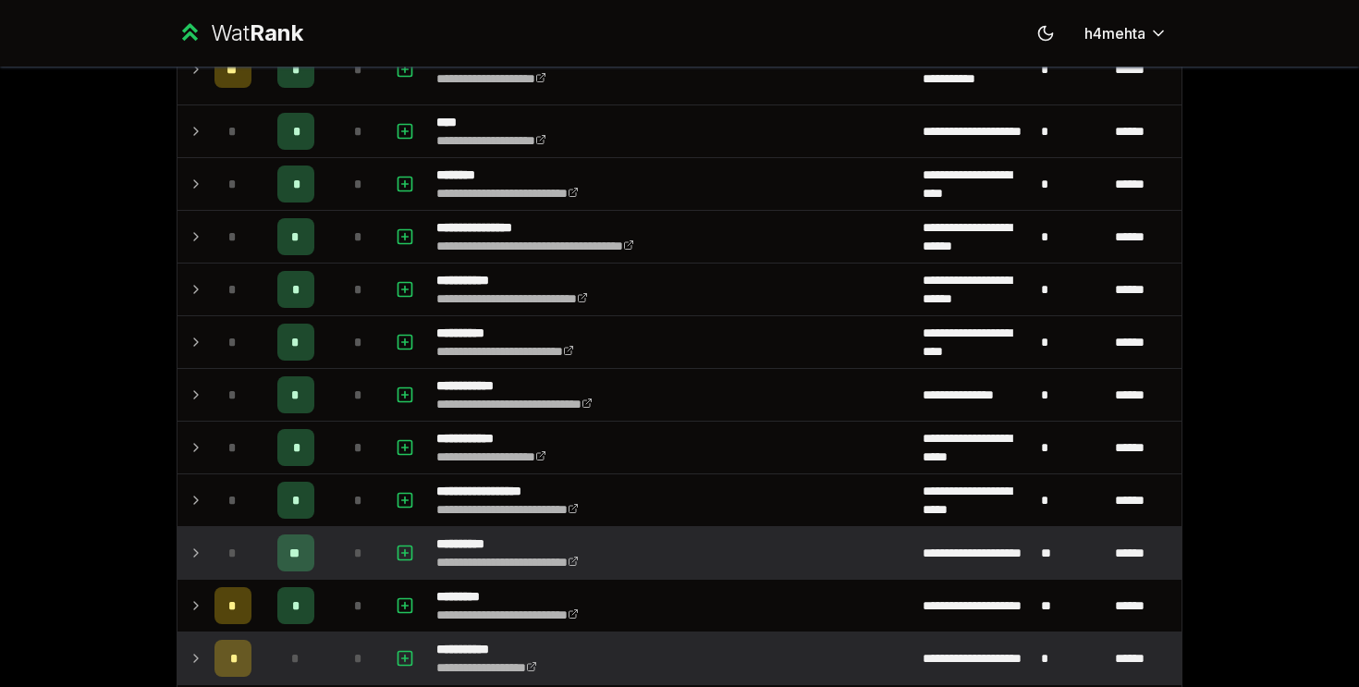
click at [199, 555] on icon at bounding box center [196, 553] width 15 height 22
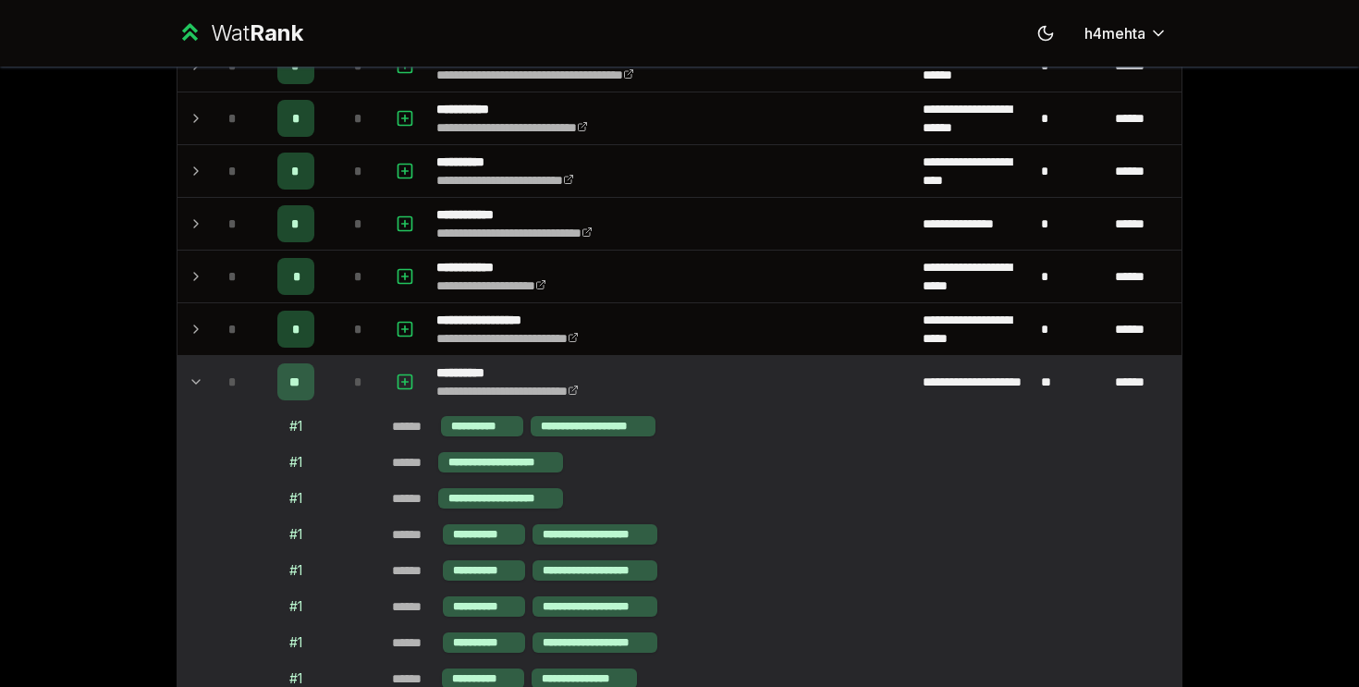
scroll to position [1825, 0]
